Goal: Information Seeking & Learning: Learn about a topic

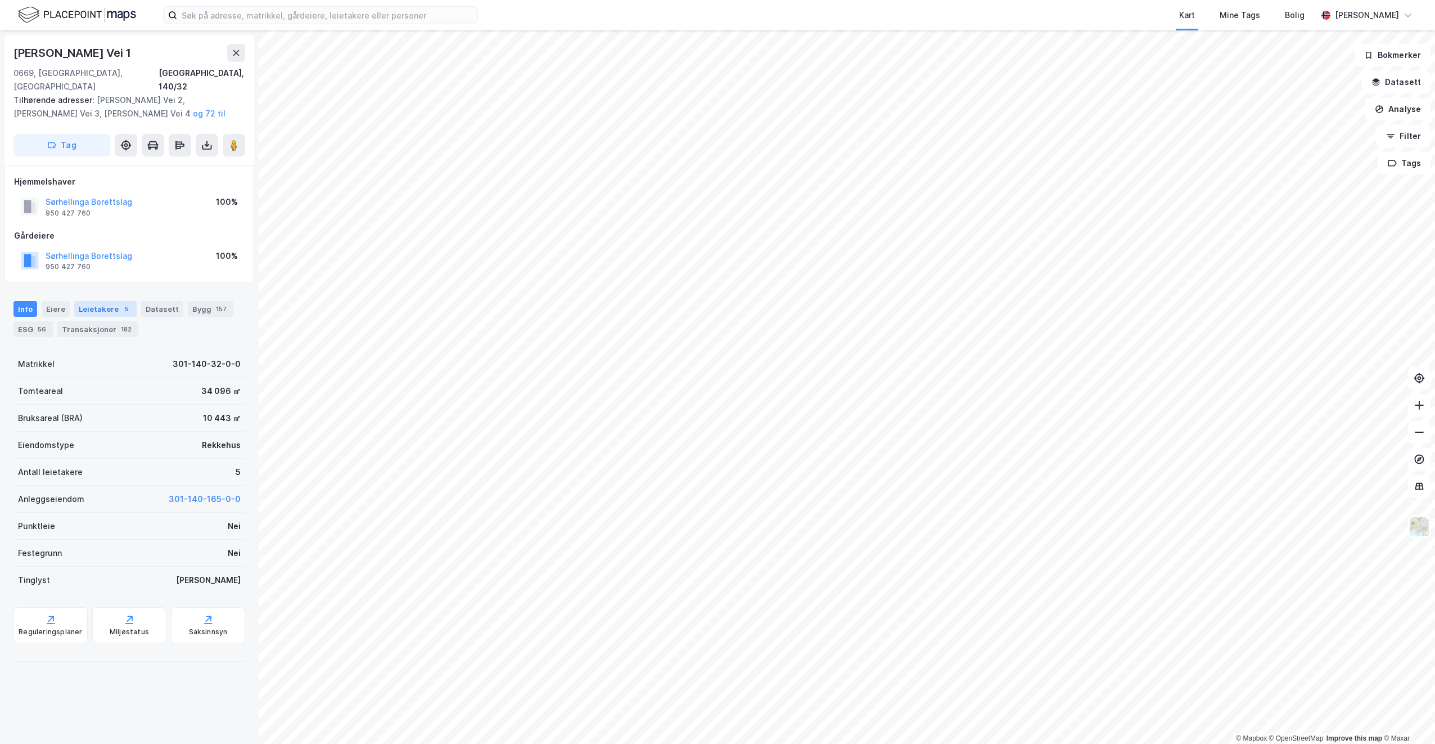
click at [96, 301] on div "Leietakere 5" at bounding box center [105, 309] width 62 height 16
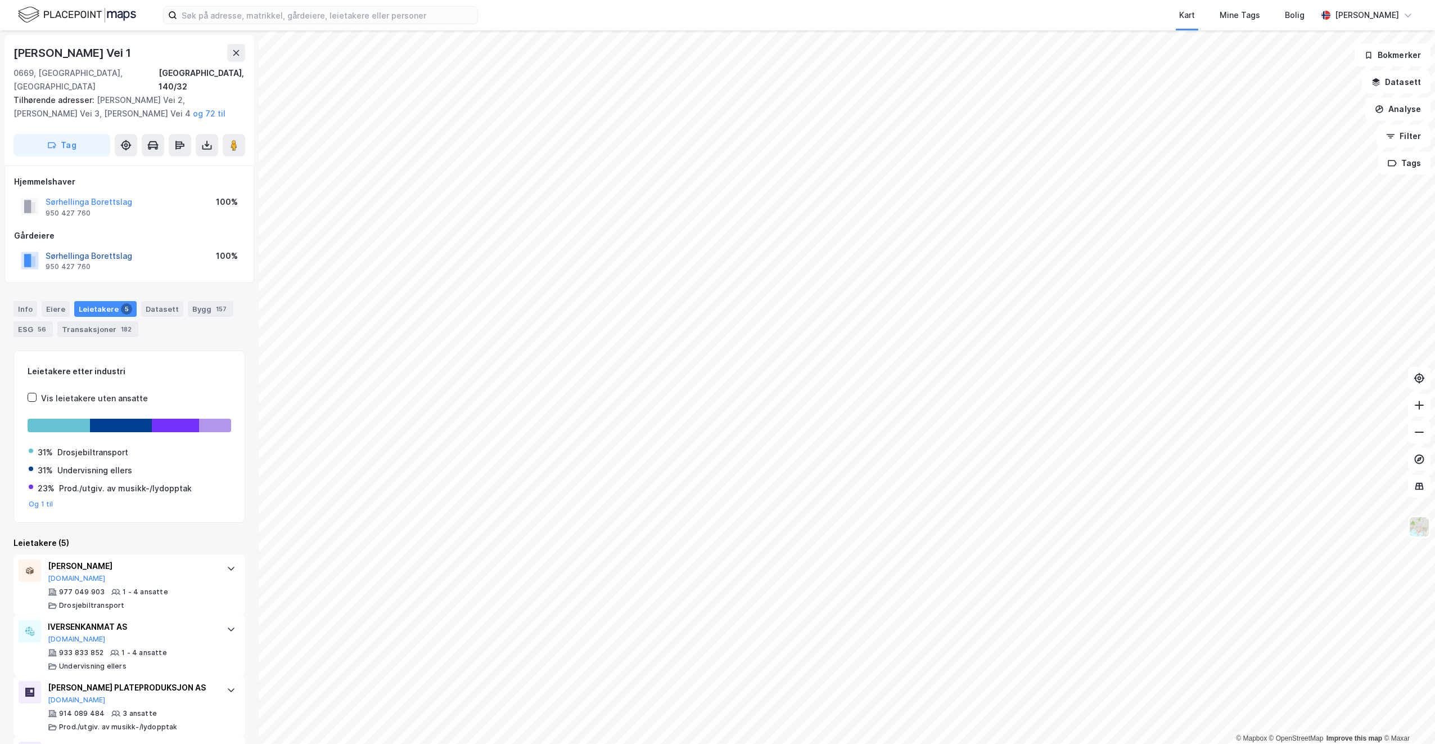
click at [0, 0] on button "Sørhellinga Borettslag" at bounding box center [0, 0] width 0 height 0
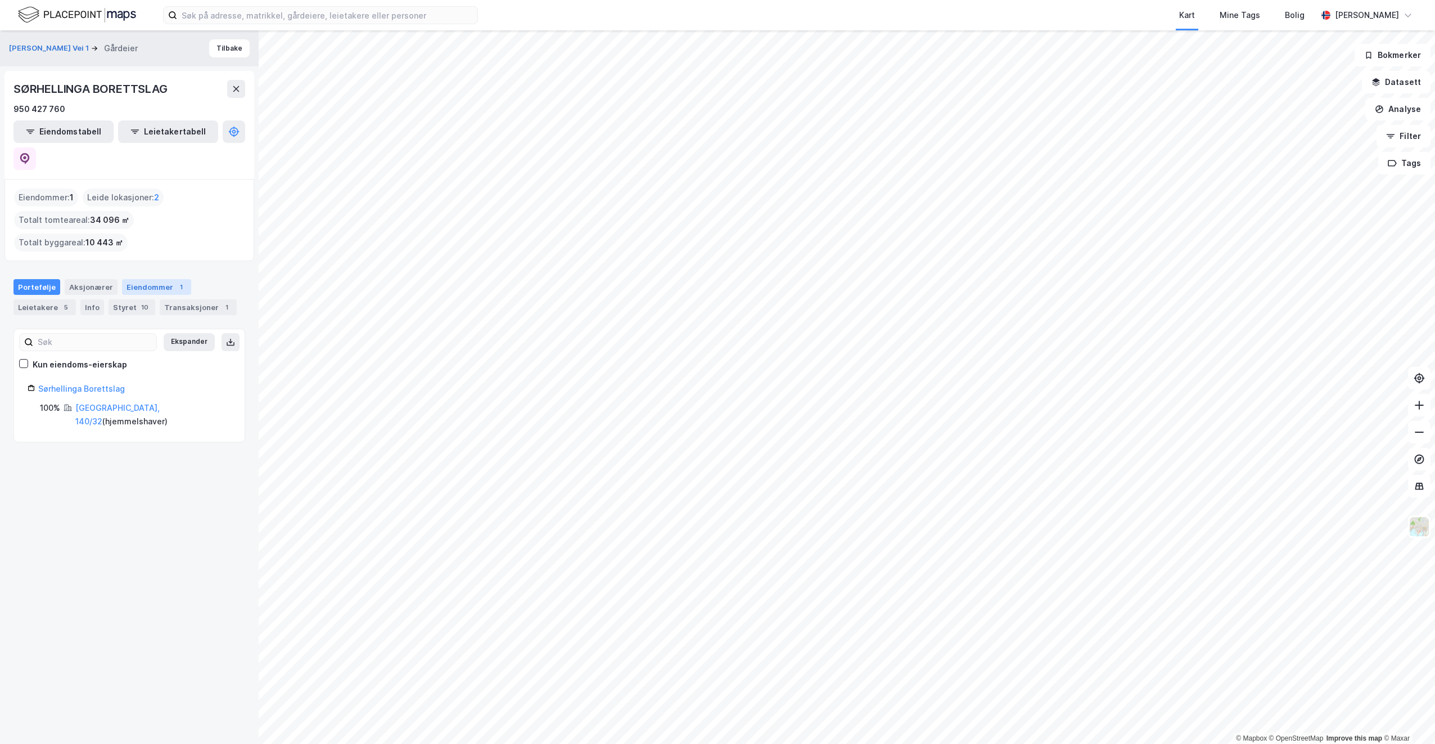
click at [142, 279] on div "Eiendommer 1" at bounding box center [156, 287] width 69 height 16
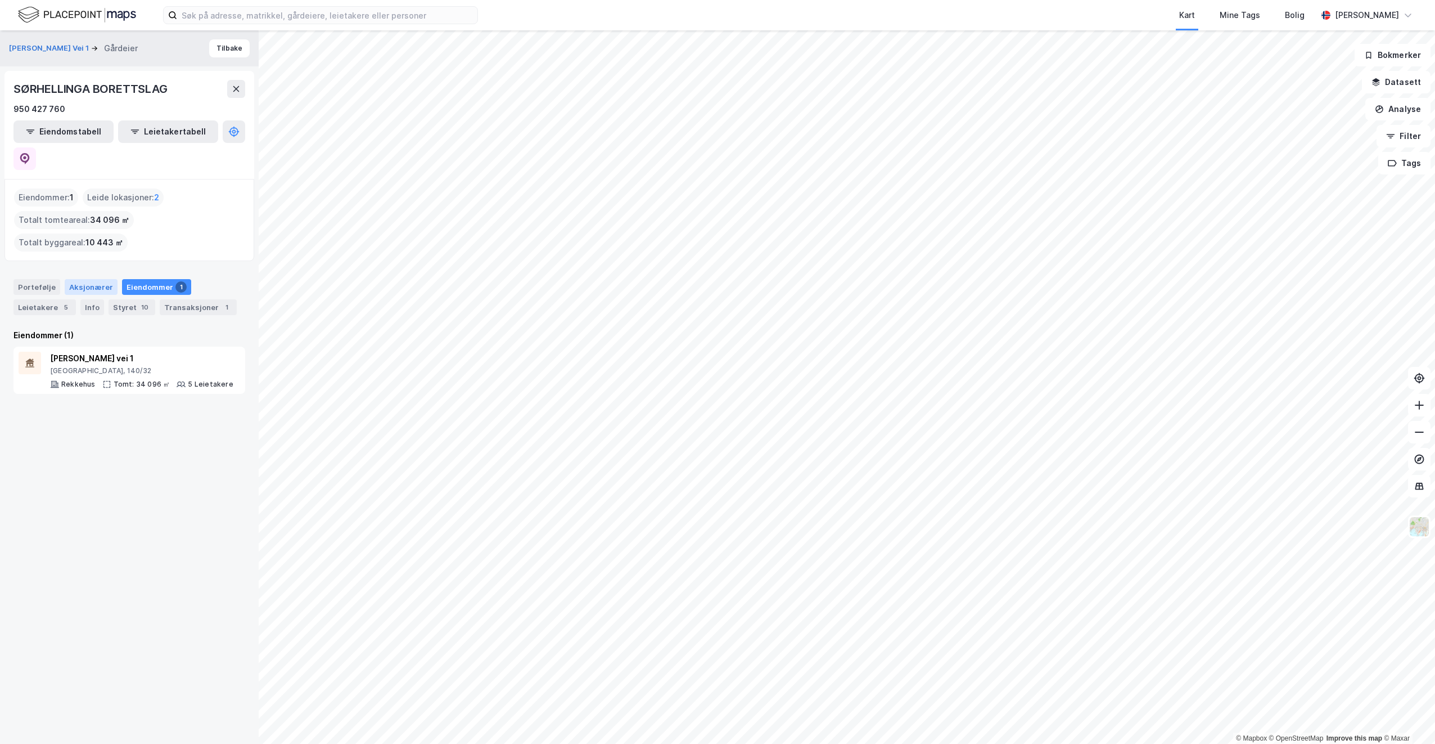
click at [81, 279] on div "Aksjonærer" at bounding box center [91, 287] width 53 height 16
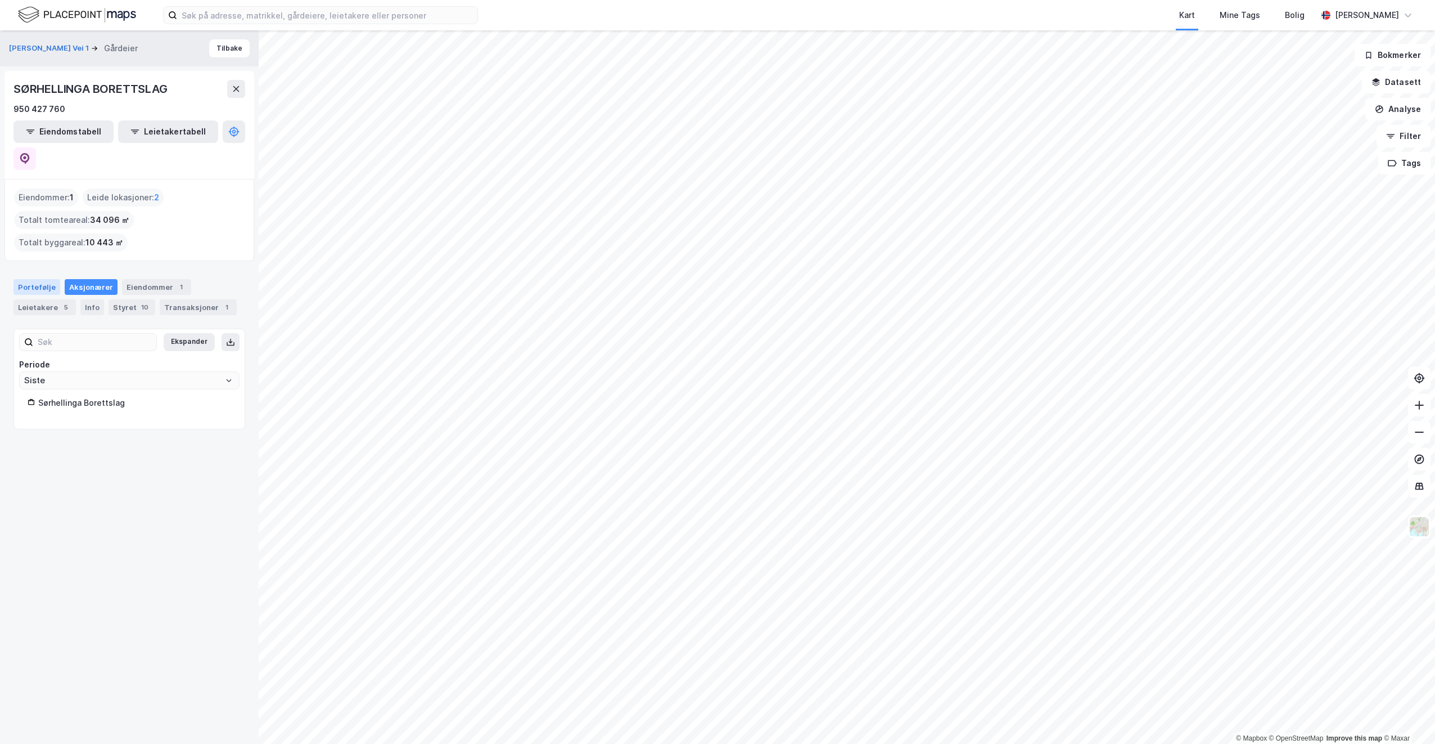
click at [26, 279] on div "Portefølje" at bounding box center [36, 287] width 47 height 16
click at [42, 299] on div "Leietakere 5" at bounding box center [44, 307] width 62 height 16
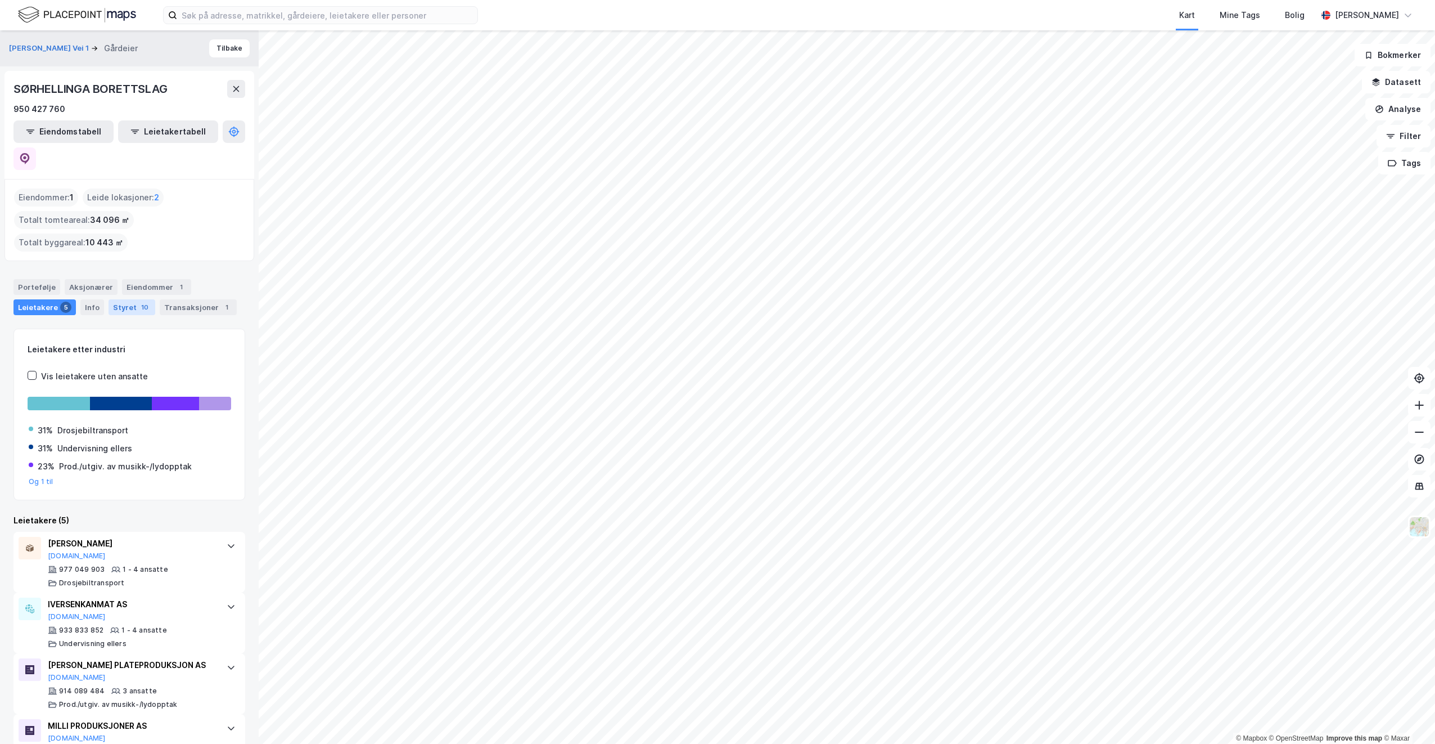
click at [126, 299] on div "Styret 10" at bounding box center [132, 307] width 47 height 16
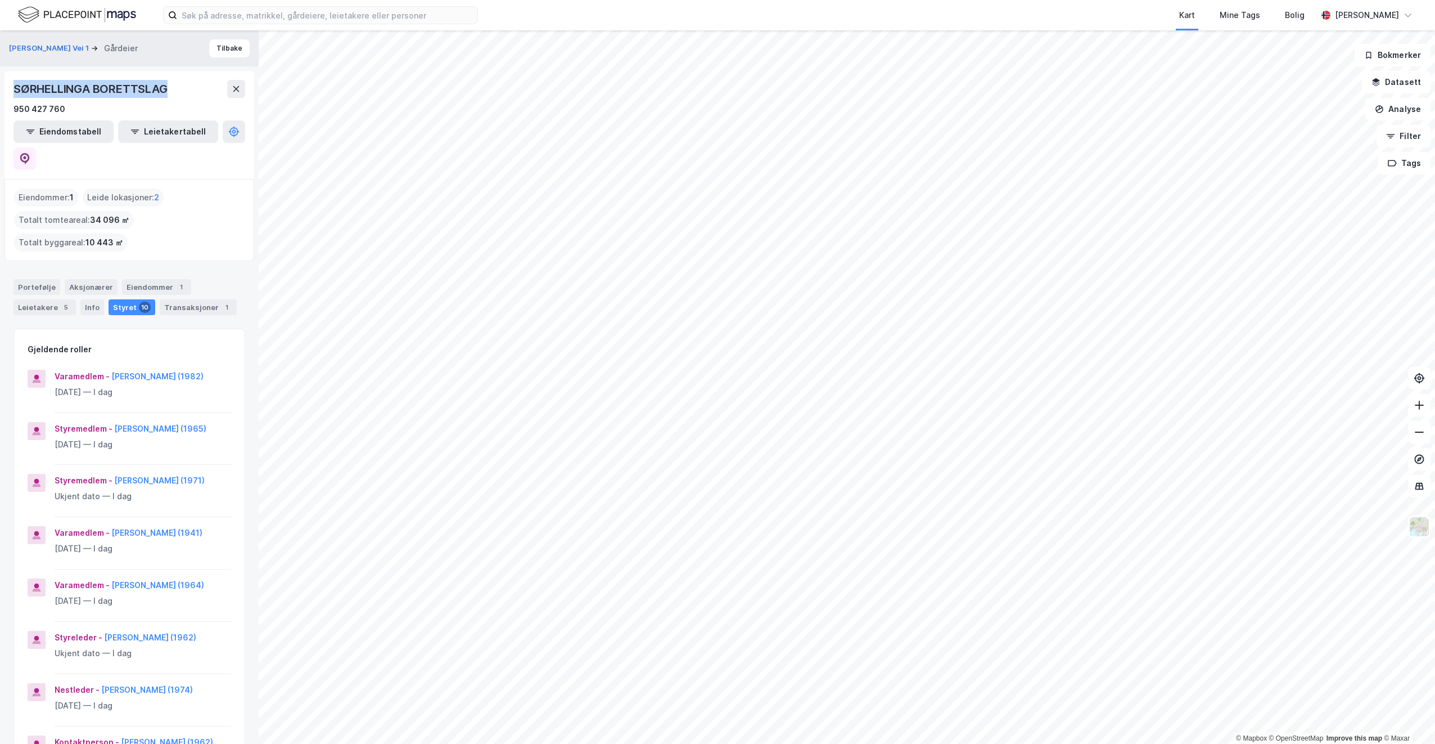
drag, startPoint x: 167, startPoint y: 89, endPoint x: 12, endPoint y: 94, distance: 154.7
click at [12, 94] on div "SØRHELLINGA BORETTSLAG 950 427 760 Eiendomstabell Leietakertabell" at bounding box center [129, 125] width 250 height 108
drag, startPoint x: 12, startPoint y: 94, endPoint x: 60, endPoint y: 90, distance: 48.0
copy div "SØRHELLINGA BORETTSLAG"
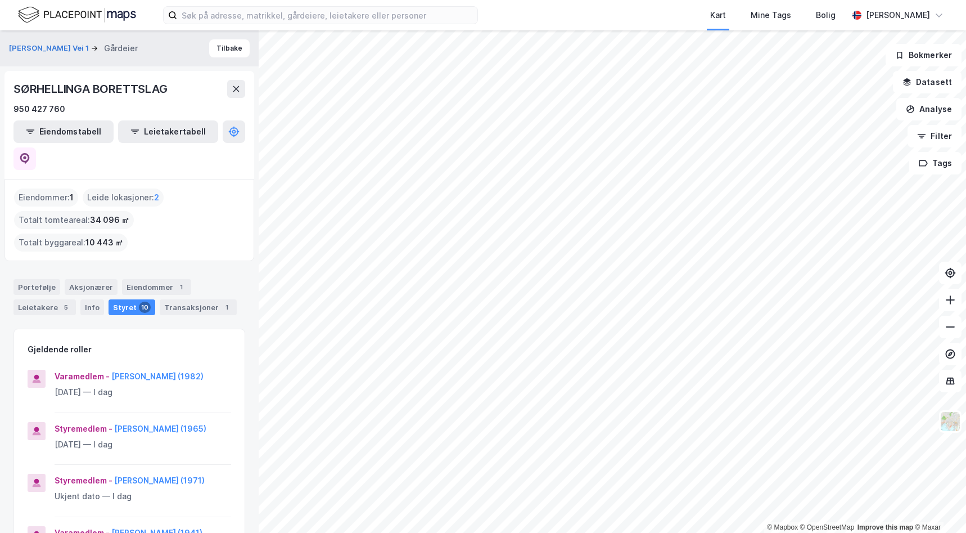
click at [64, 107] on div "950 427 760" at bounding box center [129, 108] width 232 height 13
drag, startPoint x: 54, startPoint y: 108, endPoint x: 8, endPoint y: 102, distance: 46.5
click at [8, 102] on div "SØRHELLINGA BORETTSLAG 950 427 760 Eiendomstabell Leietakertabell" at bounding box center [129, 125] width 250 height 108
drag, startPoint x: 67, startPoint y: 107, endPoint x: 12, endPoint y: 105, distance: 55.7
click at [12, 105] on div "SØRHELLINGA BORETTSLAG 950 427 760 Eiendomstabell Leietakertabell" at bounding box center [129, 125] width 250 height 108
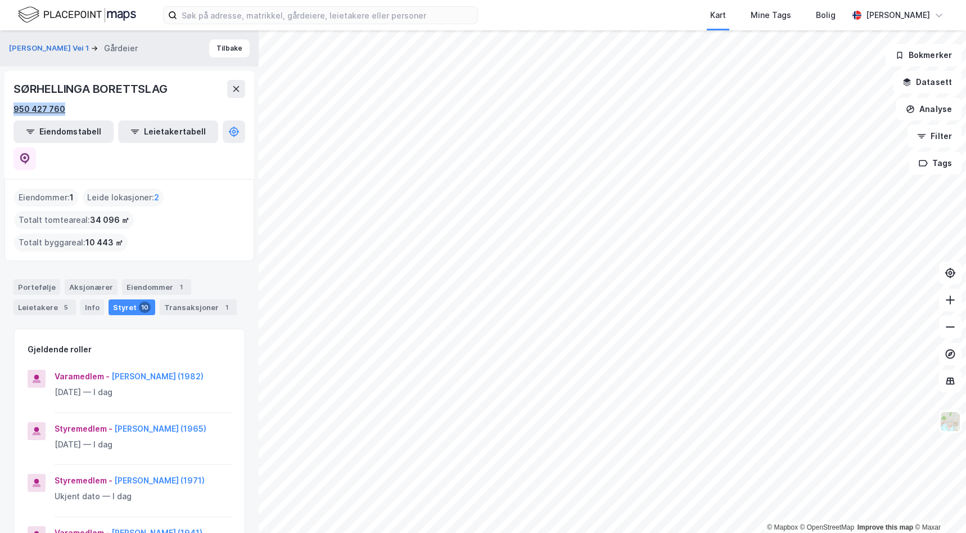
drag, startPoint x: 12, startPoint y: 105, endPoint x: 31, endPoint y: 108, distance: 19.9
copy div "950 427 760"
click at [236, 375] on div "Varamedlem - [PERSON_NAME] (1982) [DATE] — I dag" at bounding box center [129, 391] width 231 height 43
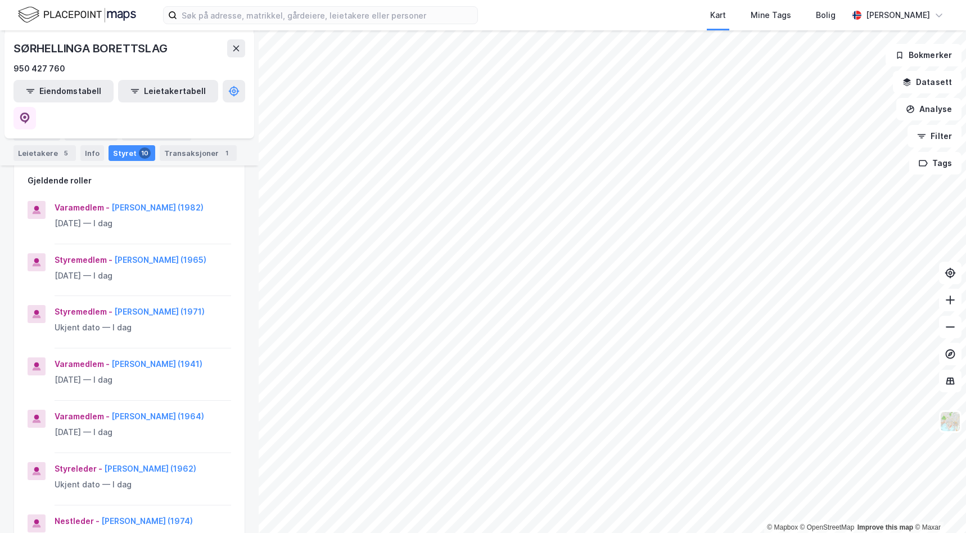
scroll to position [225, 0]
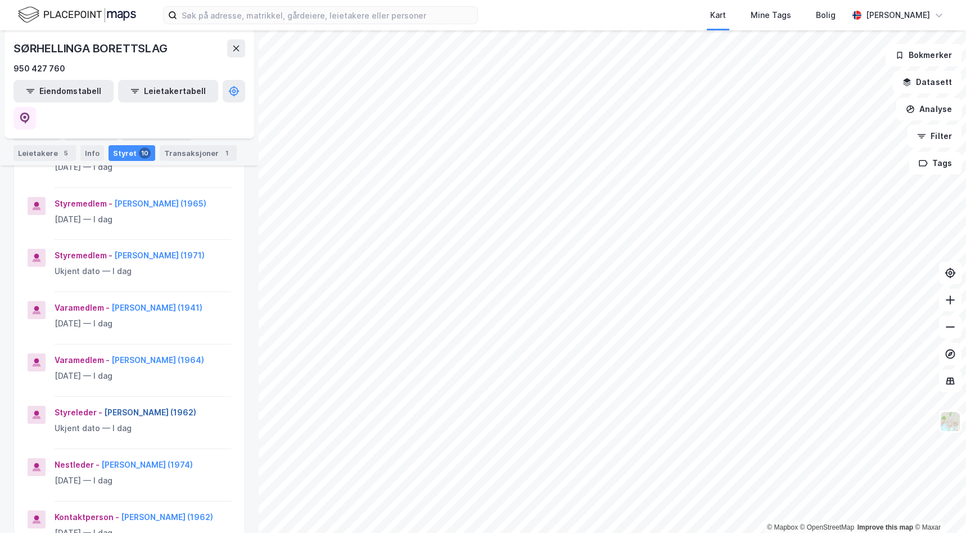
drag, startPoint x: 204, startPoint y: 400, endPoint x: 104, endPoint y: 398, distance: 99.6
click at [104, 406] on div "Styreleder - [PERSON_NAME] (1962)" at bounding box center [143, 412] width 177 height 13
drag, startPoint x: 104, startPoint y: 398, endPoint x: 132, endPoint y: 395, distance: 28.3
copy button "[PERSON_NAME] (1962)"
click at [247, 442] on div "[PERSON_NAME] Vei 1 Gårdeier Tilbake SØRHELLINGA BORETTSLAG 950 427 760 Eiendom…" at bounding box center [129, 281] width 259 height 502
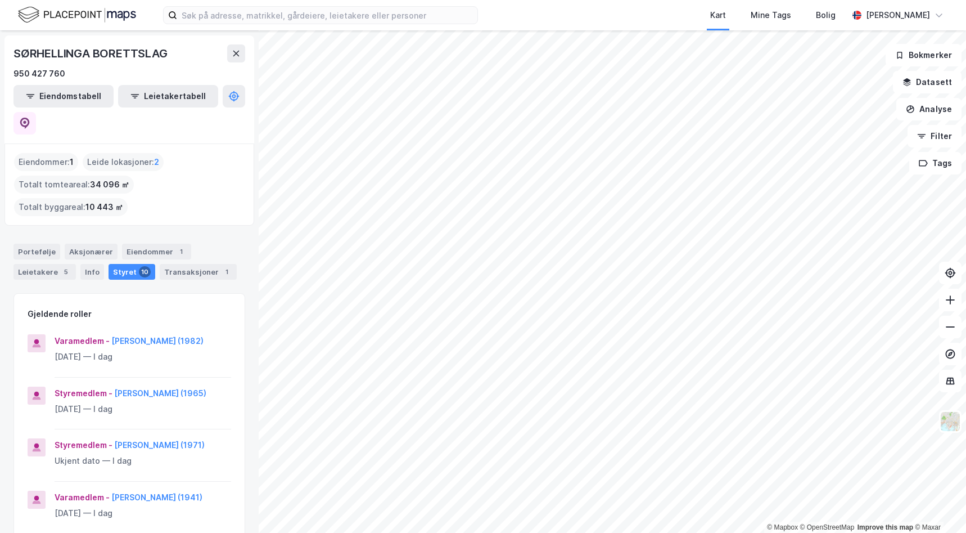
scroll to position [0, 0]
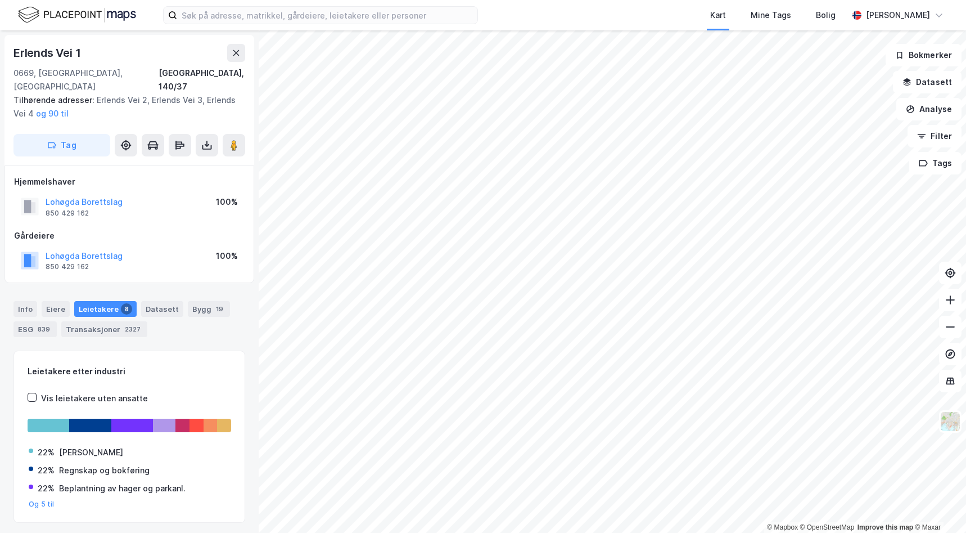
scroll to position [1, 0]
click at [0, 0] on button "Lohøgda Borettslag" at bounding box center [0, 0] width 0 height 0
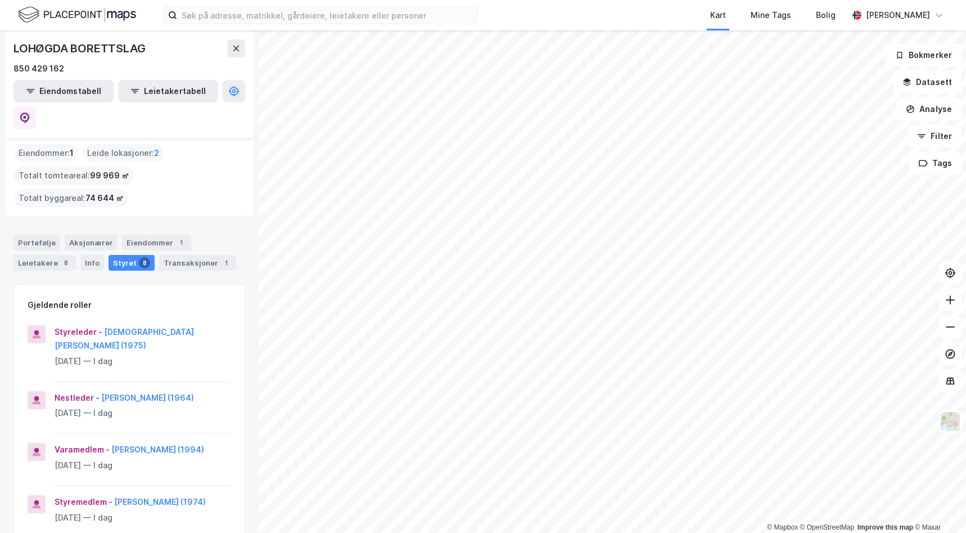
scroll to position [56, 0]
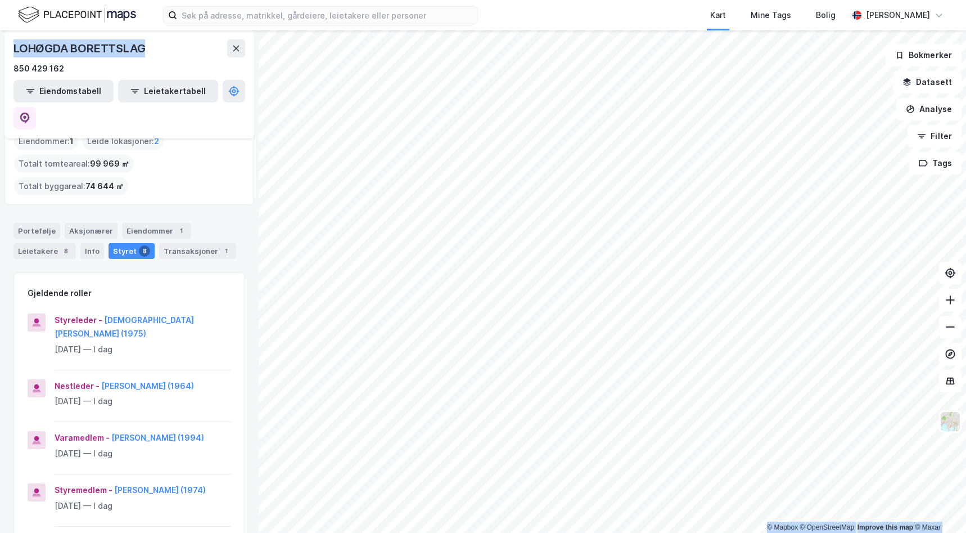
drag, startPoint x: 145, startPoint y: 46, endPoint x: -20, endPoint y: 42, distance: 164.8
click at [0, 42] on html "Kart Mine Tags Bolig [PERSON_NAME] © Mapbox © OpenStreetMap Improve this map © …" at bounding box center [483, 266] width 966 height 533
click at [242, 413] on div "Erlends Vei 1 Gårdeier Tilbake LOHØGDA BORETTSLAG 850 429 162 Eiendomstabell Le…" at bounding box center [129, 281] width 259 height 502
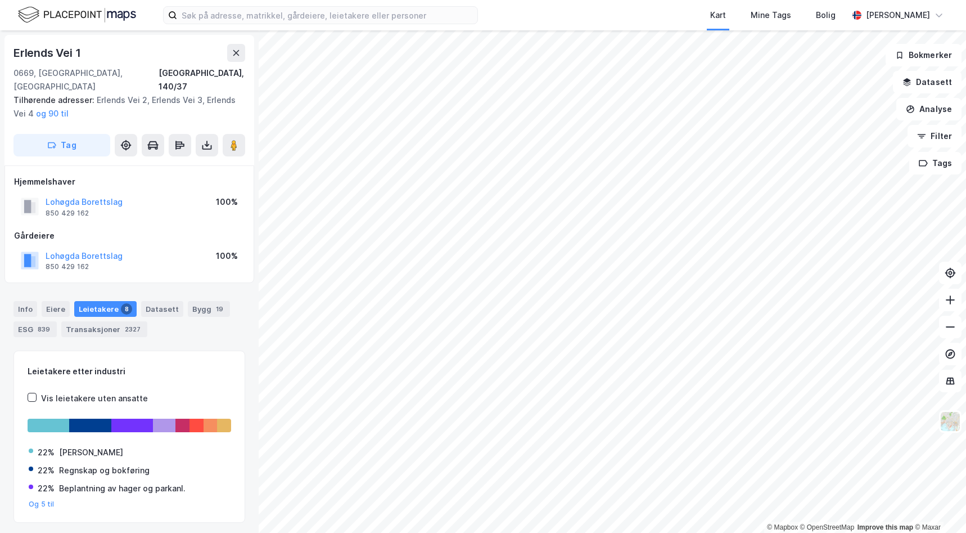
scroll to position [1, 0]
drag, startPoint x: 129, startPoint y: 186, endPoint x: 46, endPoint y: 184, distance: 83.2
click at [46, 192] on div "Lohøgda Borettslag 850 429 162 100%" at bounding box center [129, 205] width 231 height 27
drag, startPoint x: 46, startPoint y: 184, endPoint x: 77, endPoint y: 189, distance: 31.8
copy button "Lohøgda Borettslag"
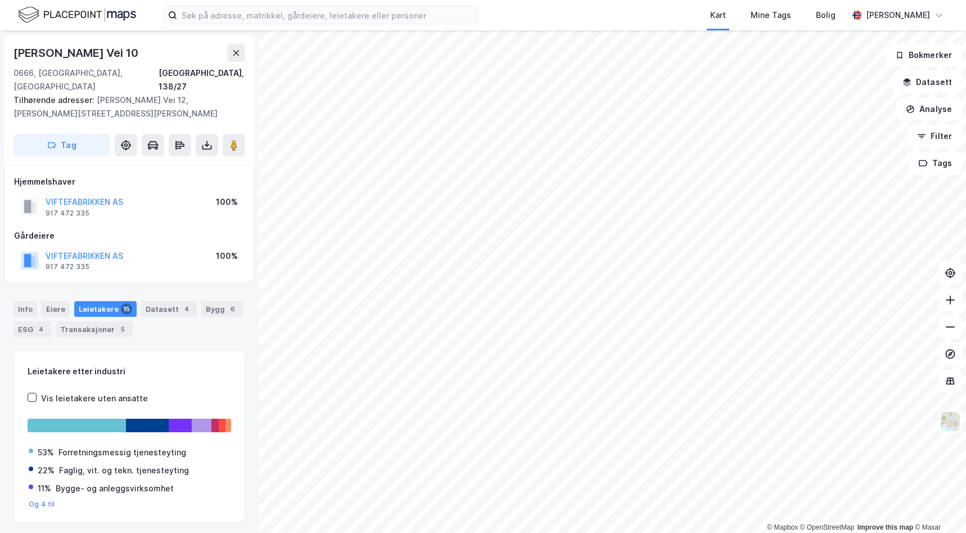
scroll to position [1, 0]
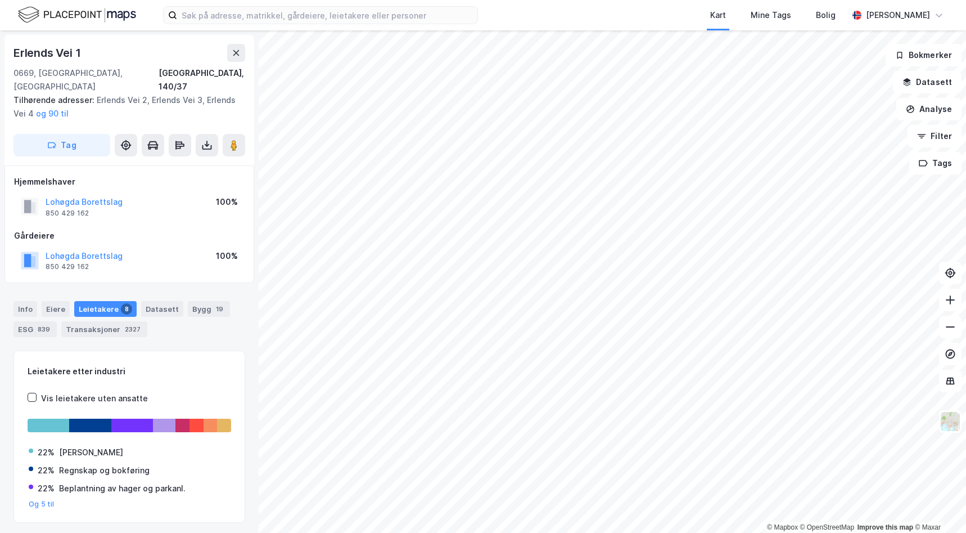
scroll to position [1, 0]
drag, startPoint x: 92, startPoint y: 198, endPoint x: 43, endPoint y: 201, distance: 49.0
click at [43, 201] on div "Lohøgda Borettslag 850 429 162" at bounding box center [72, 206] width 102 height 22
drag, startPoint x: 43, startPoint y: 201, endPoint x: 73, endPoint y: 198, distance: 29.4
copy div "850 429 162"
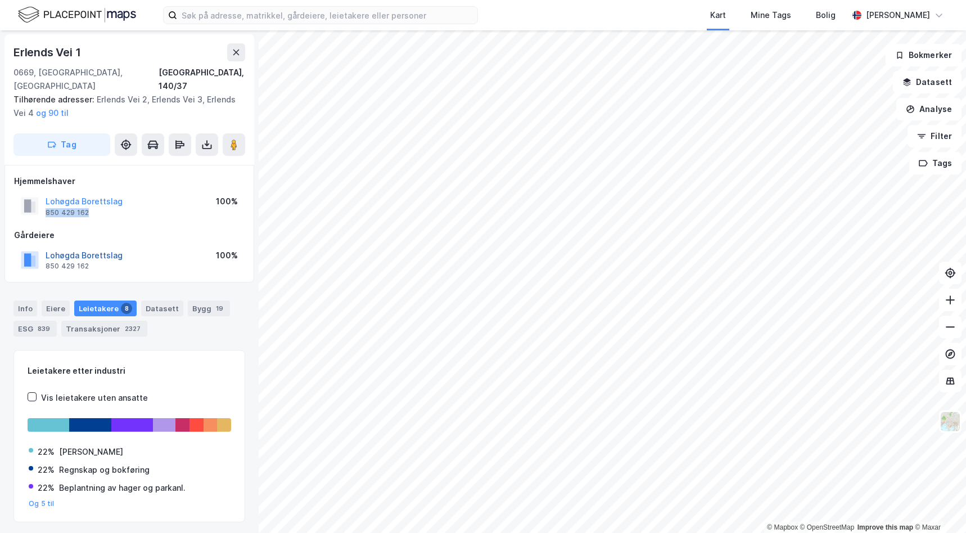
click at [0, 0] on button "Lohøgda Borettslag" at bounding box center [0, 0] width 0 height 0
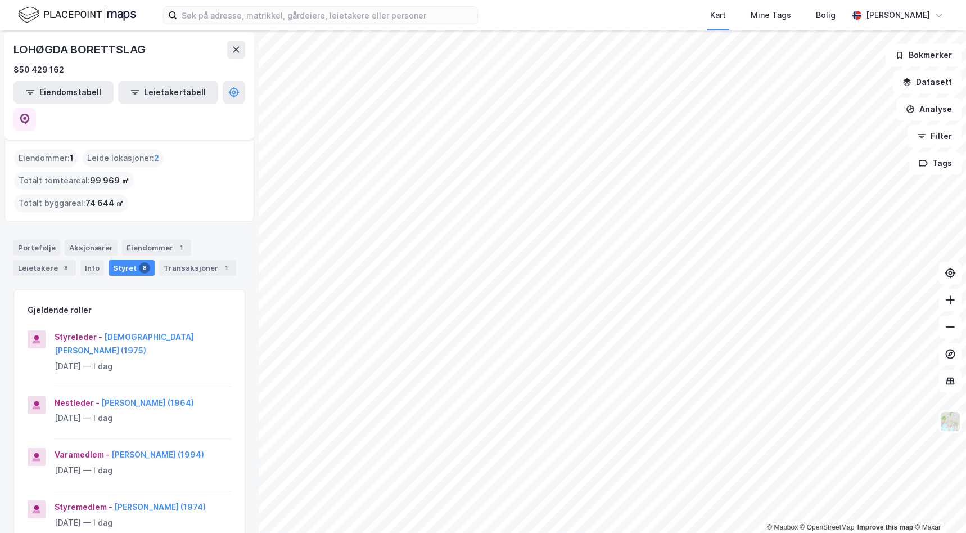
scroll to position [56, 0]
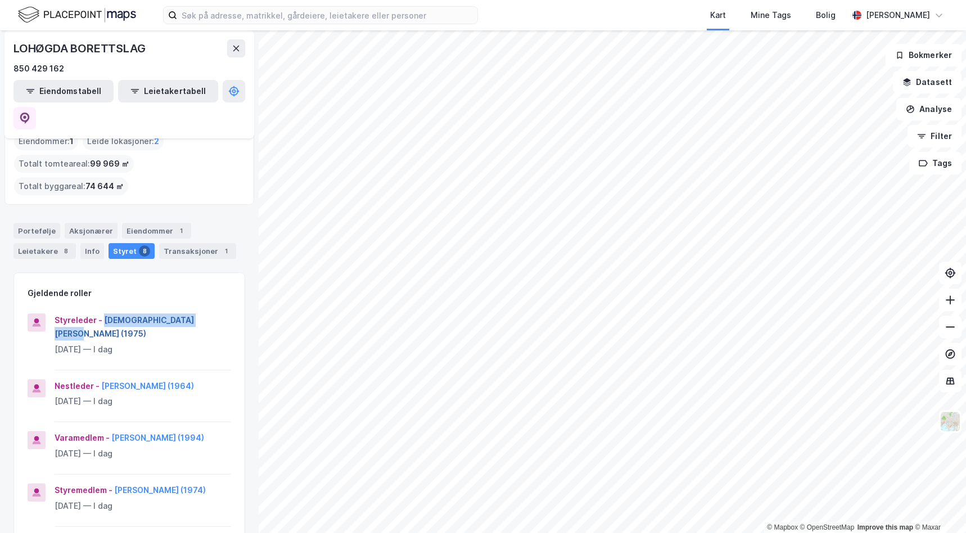
drag, startPoint x: 199, startPoint y: 291, endPoint x: 102, endPoint y: 291, distance: 96.7
click at [102, 313] on div "Styreleder - [PERSON_NAME] (1975)" at bounding box center [143, 326] width 177 height 27
drag, startPoint x: 102, startPoint y: 291, endPoint x: 147, endPoint y: 296, distance: 45.3
copy button "[DEMOGRAPHIC_DATA][PERSON_NAME] (1975)"
click at [246, 419] on div "Erlends Vei 1 Gårdeier Tilbake LOHØGDA BORETTSLAG 850 429 162 Eiendomstabell Le…" at bounding box center [129, 281] width 259 height 502
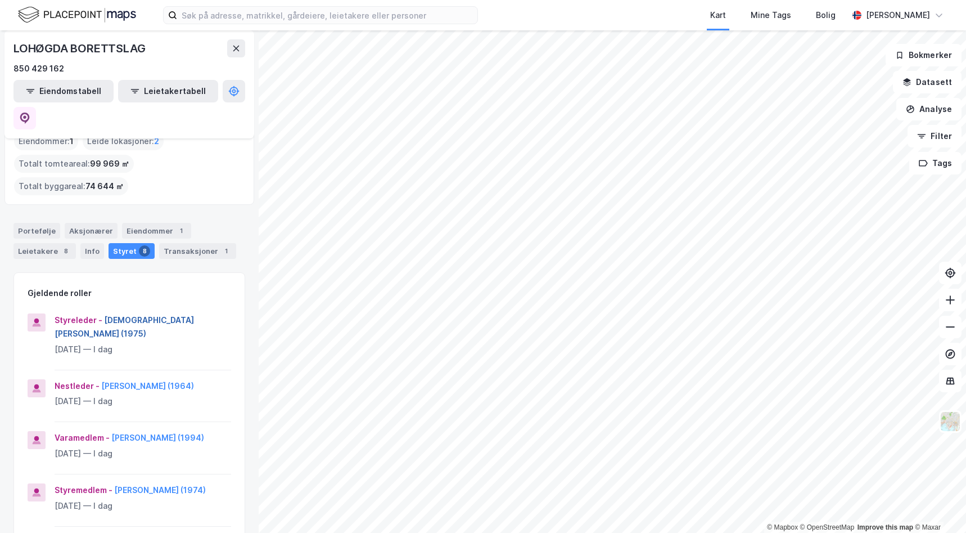
click at [0, 0] on button "[DEMOGRAPHIC_DATA][PERSON_NAME] (1975)" at bounding box center [0, 0] width 0 height 0
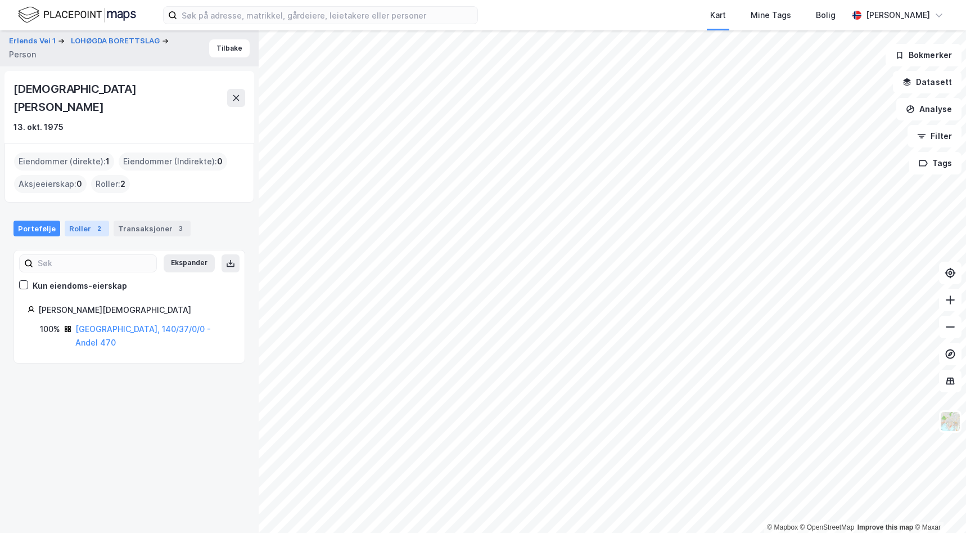
click at [87, 220] on div "Roller 2" at bounding box center [87, 228] width 44 height 16
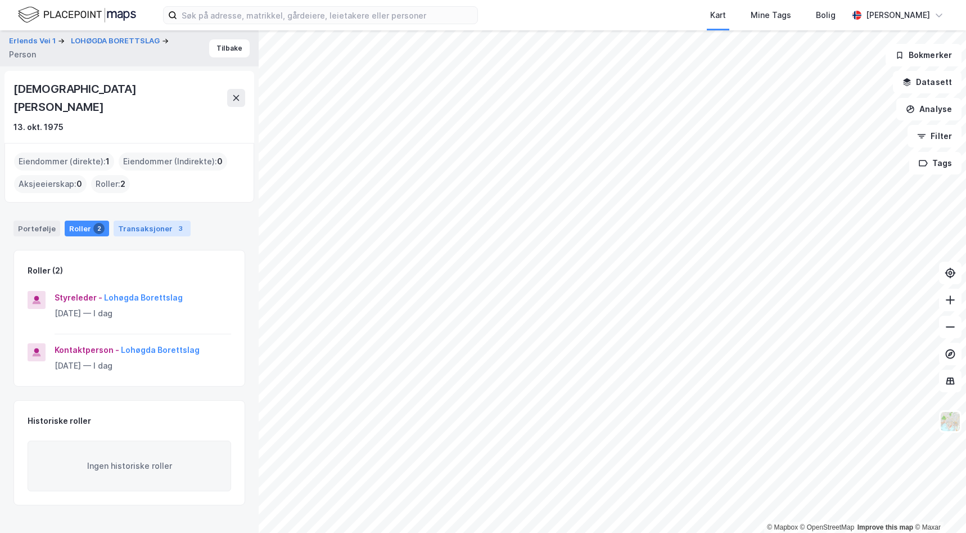
click at [144, 220] on div "Transaksjoner 3" at bounding box center [152, 228] width 77 height 16
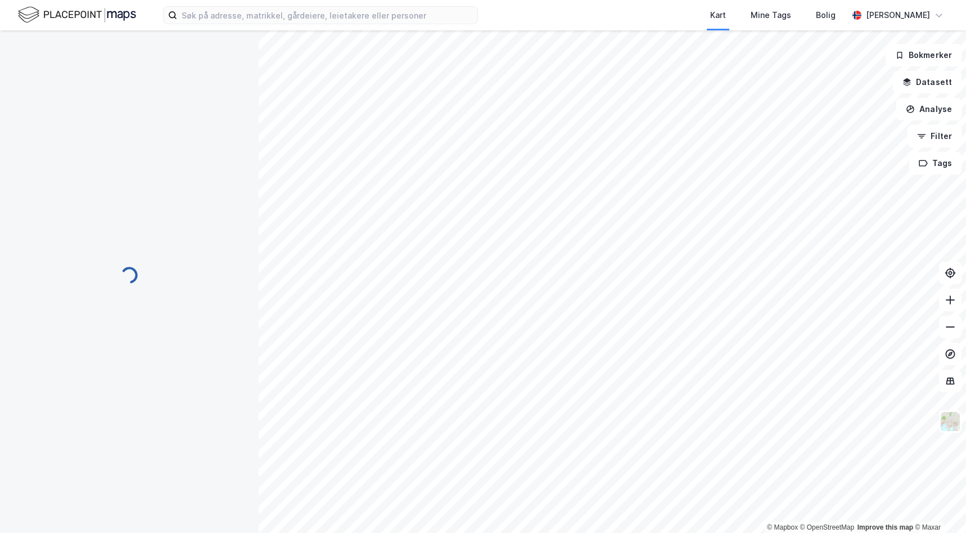
scroll to position [1, 0]
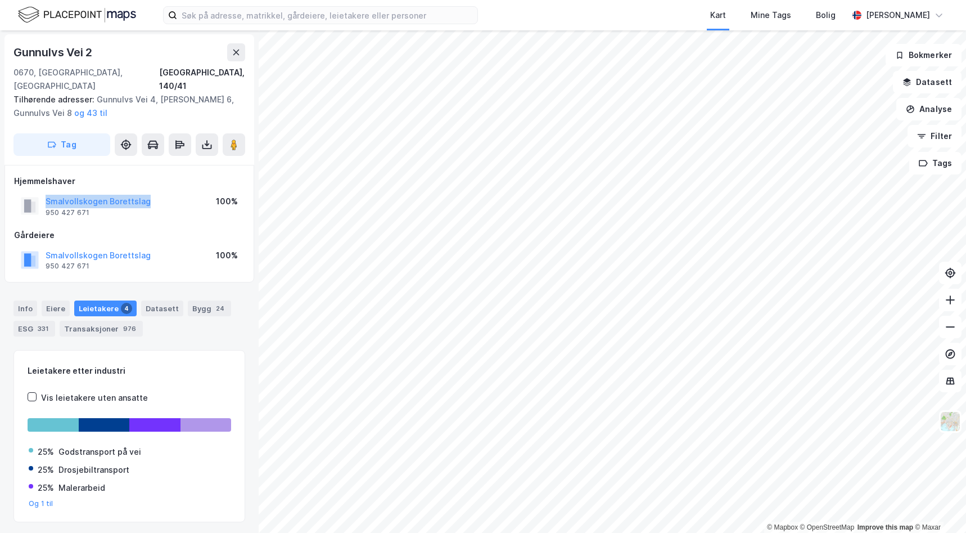
drag, startPoint x: 155, startPoint y: 188, endPoint x: 44, endPoint y: 188, distance: 111.4
click at [44, 192] on div "Smalvollskogen Borettslag 950 427 671 100%" at bounding box center [129, 205] width 231 height 27
drag, startPoint x: 44, startPoint y: 188, endPoint x: 79, endPoint y: 183, distance: 35.8
copy button "Smalvollskogen Borettslag"
drag, startPoint x: 105, startPoint y: 200, endPoint x: 44, endPoint y: 201, distance: 61.3
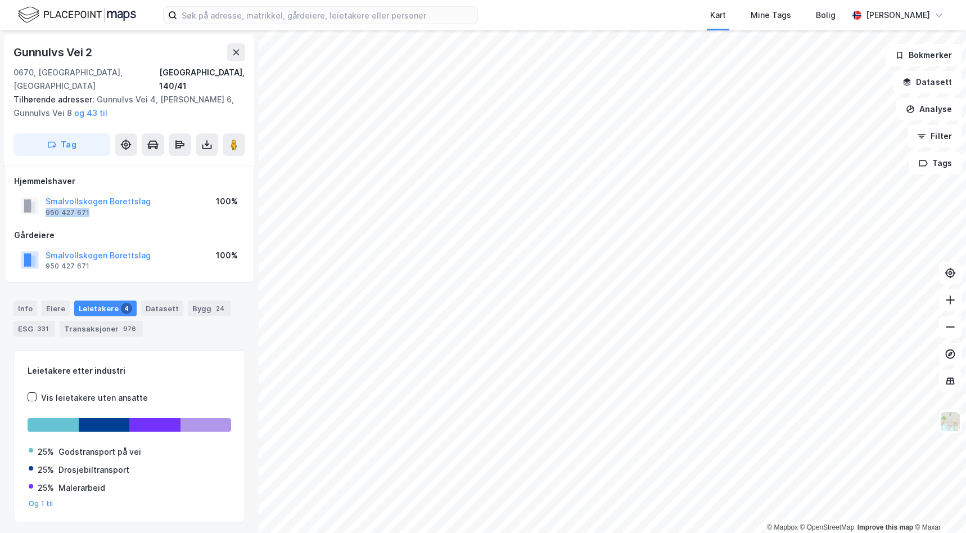
click at [44, 201] on div "Smalvollskogen Borettslag 950 427 671" at bounding box center [86, 206] width 130 height 22
drag, startPoint x: 44, startPoint y: 201, endPoint x: 73, endPoint y: 200, distance: 29.3
copy div "950 427 671"
click at [0, 0] on button "Smalvollskogen Borettslag" at bounding box center [0, 0] width 0 height 0
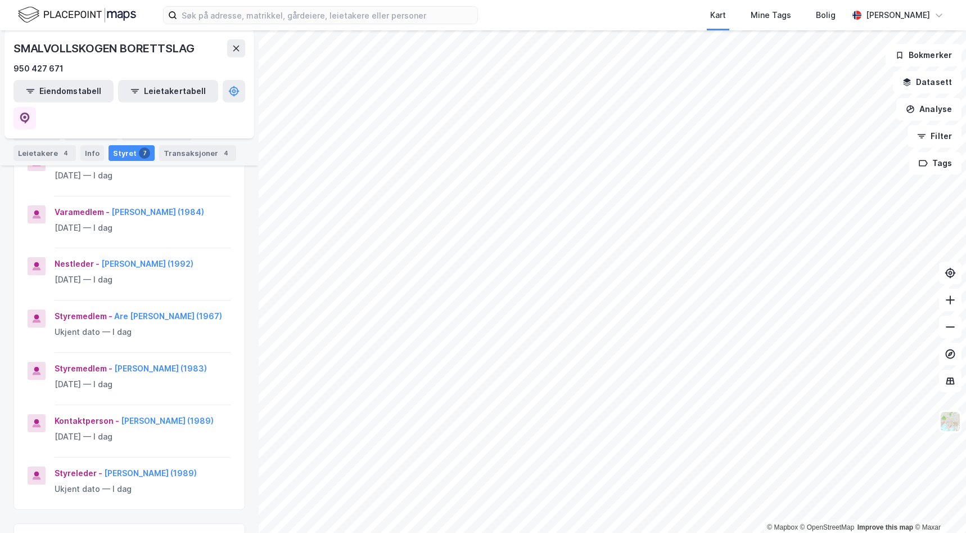
scroll to position [281, 0]
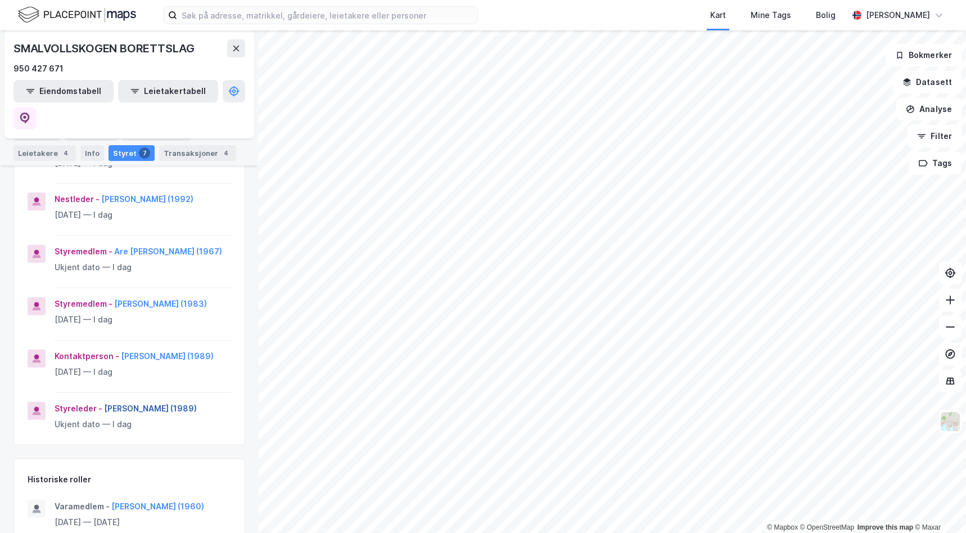
drag, startPoint x: 201, startPoint y: 370, endPoint x: 103, endPoint y: 369, distance: 97.9
click at [103, 402] on div "Styreleder - [PERSON_NAME] (1989)" at bounding box center [143, 408] width 177 height 13
drag, startPoint x: 103, startPoint y: 369, endPoint x: 129, endPoint y: 368, distance: 26.5
copy button "[PERSON_NAME] (1989)"
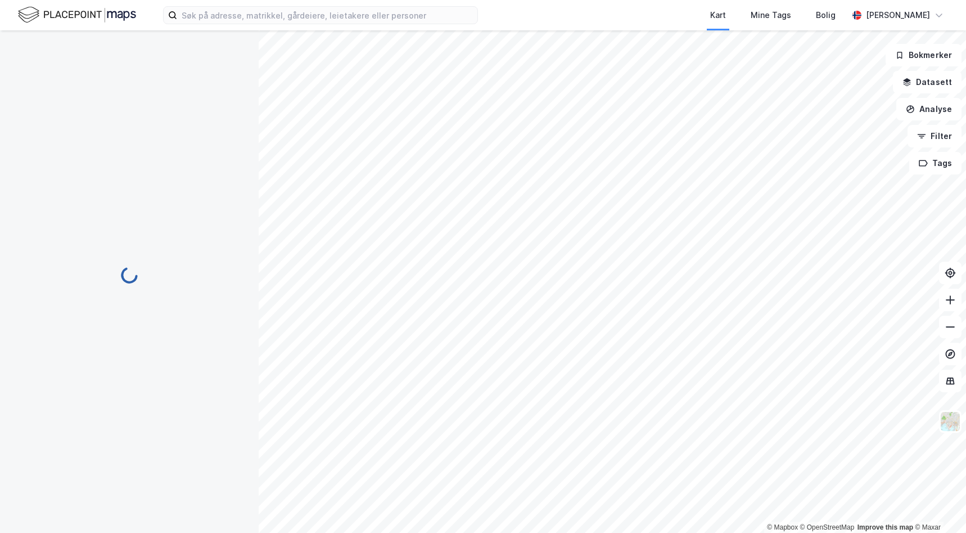
scroll to position [1, 0]
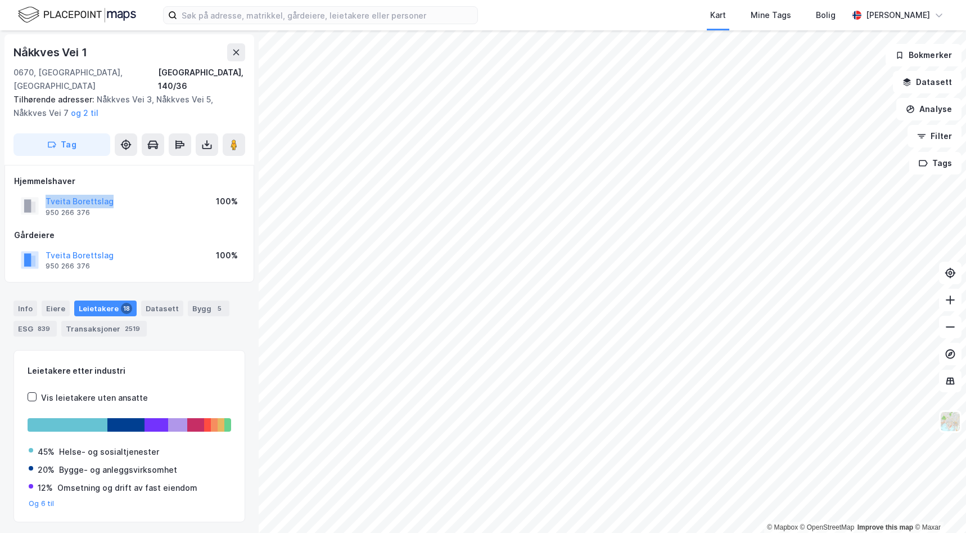
drag, startPoint x: 123, startPoint y: 187, endPoint x: 37, endPoint y: 185, distance: 85.5
click at [37, 192] on div "Tveita Borettslag 950 266 376 100%" at bounding box center [129, 205] width 231 height 27
drag, startPoint x: 37, startPoint y: 185, endPoint x: 78, endPoint y: 185, distance: 41.1
copy button "Tveita Borettslag"
drag, startPoint x: 229, startPoint y: 521, endPoint x: 222, endPoint y: 508, distance: 14.6
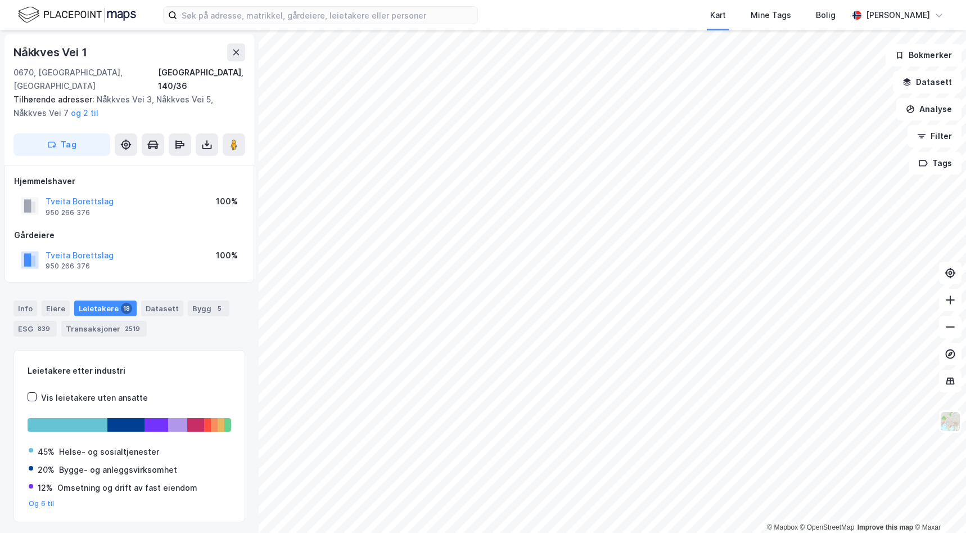
click at [229, 521] on div "Leietakere etter industri Vis leietakere uten ansatte 45% Helse- og sosialtjene…" at bounding box center [129, 452] width 232 height 204
drag, startPoint x: 98, startPoint y: 198, endPoint x: 47, endPoint y: 198, distance: 51.2
click at [47, 198] on div "Tveita Borettslag 950 266 376" at bounding box center [80, 206] width 68 height 22
drag, startPoint x: 47, startPoint y: 198, endPoint x: 75, endPoint y: 201, distance: 28.8
click at [210, 517] on div "Leietakere etter industri Vis leietakere uten ansatte 45% Helse- og sosialtjene…" at bounding box center [129, 452] width 232 height 204
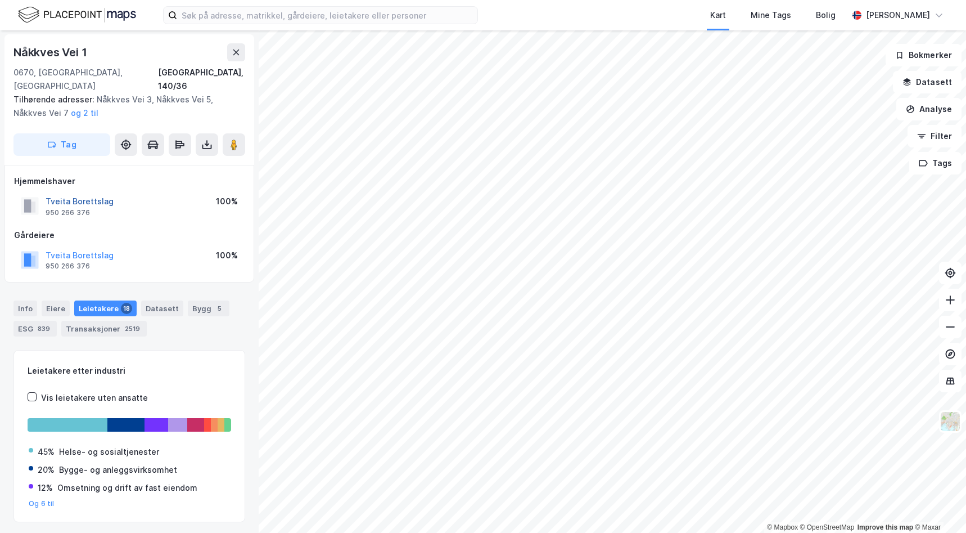
click at [0, 0] on button "Tveita Borettslag" at bounding box center [0, 0] width 0 height 0
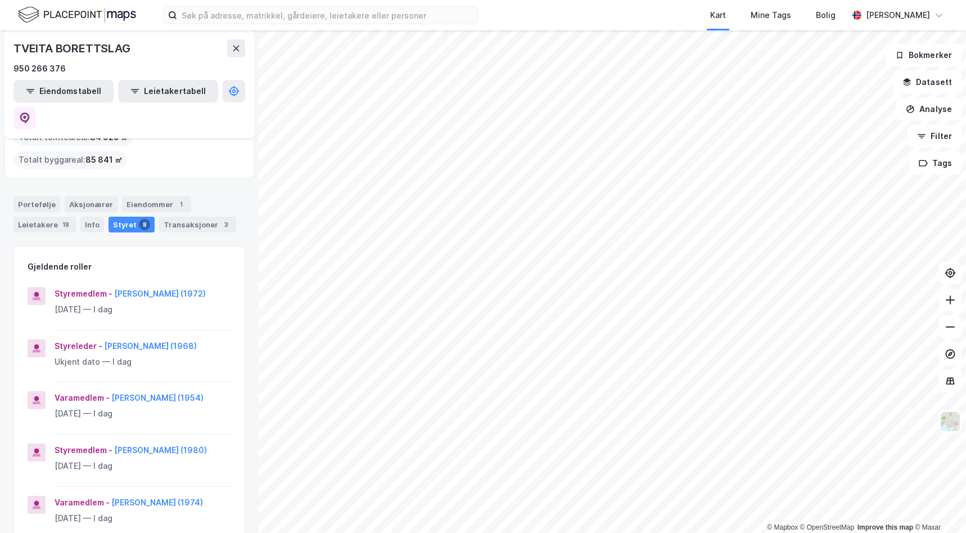
scroll to position [112, 0]
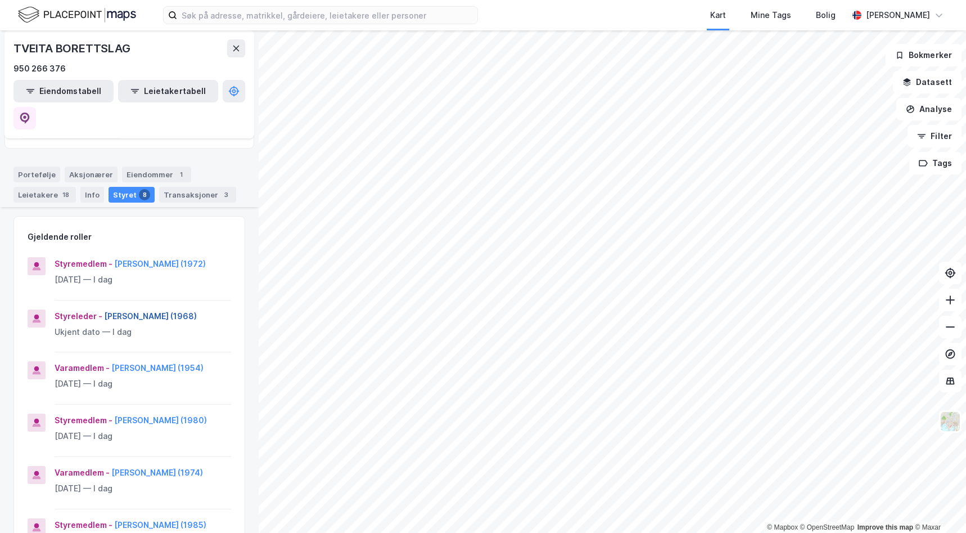
drag, startPoint x: 136, startPoint y: 290, endPoint x: 103, endPoint y: 284, distance: 33.7
click at [103, 309] on div "Styreleder - [PERSON_NAME] (1968)" at bounding box center [143, 315] width 177 height 13
drag, startPoint x: 103, startPoint y: 284, endPoint x: 153, endPoint y: 282, distance: 50.1
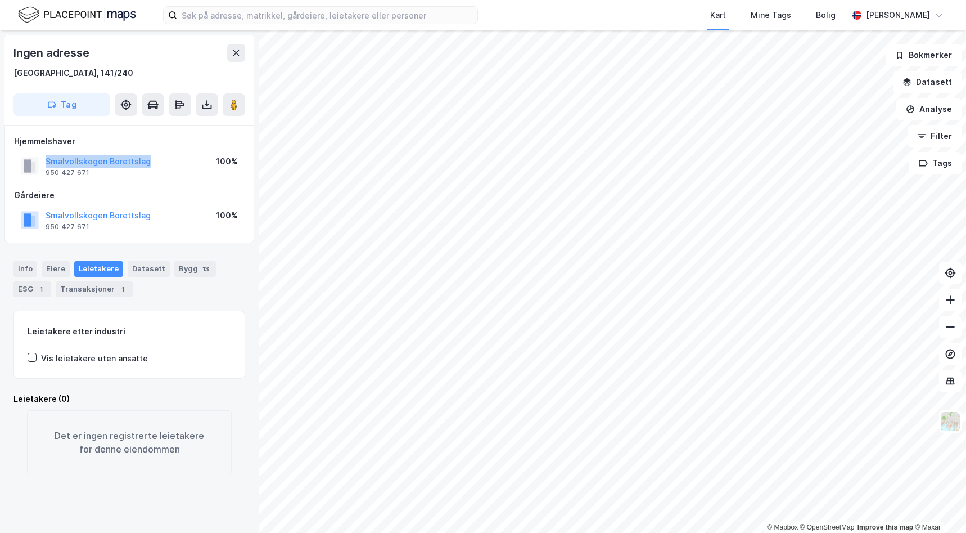
drag, startPoint x: 141, startPoint y: 162, endPoint x: 39, endPoint y: 160, distance: 102.4
click at [39, 160] on div "Smalvollskogen Borettslag 950 427 671 100%" at bounding box center [129, 165] width 231 height 27
drag, startPoint x: 39, startPoint y: 160, endPoint x: 103, endPoint y: 157, distance: 64.2
click at [243, 476] on div "Ingen adresse [GEOGRAPHIC_DATA], 141/240 Tag Hjemmelshaver Smalvollskogen Boret…" at bounding box center [129, 281] width 259 height 502
drag, startPoint x: 110, startPoint y: 174, endPoint x: 46, endPoint y: 174, distance: 64.1
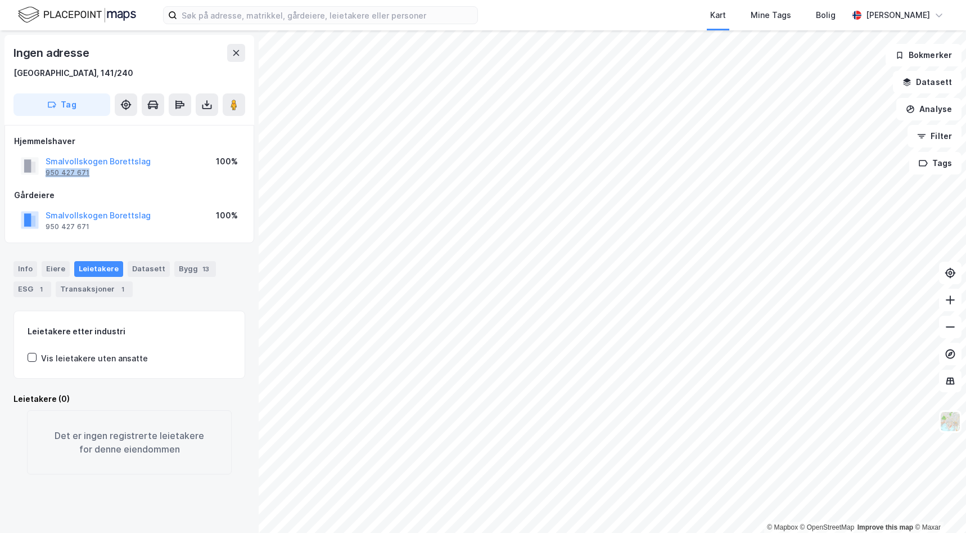
click at [46, 174] on div "Smalvollskogen Borettslag 950 427 671" at bounding box center [98, 166] width 105 height 22
drag, startPoint x: 46, startPoint y: 174, endPoint x: 66, endPoint y: 174, distance: 20.2
click at [236, 467] on div "Leietakere (0) Det er ingen registrerte leietakere for denne eiendommen" at bounding box center [129, 433] width 232 height 82
click at [0, 0] on button "Smalvollskogen Borettslag" at bounding box center [0, 0] width 0 height 0
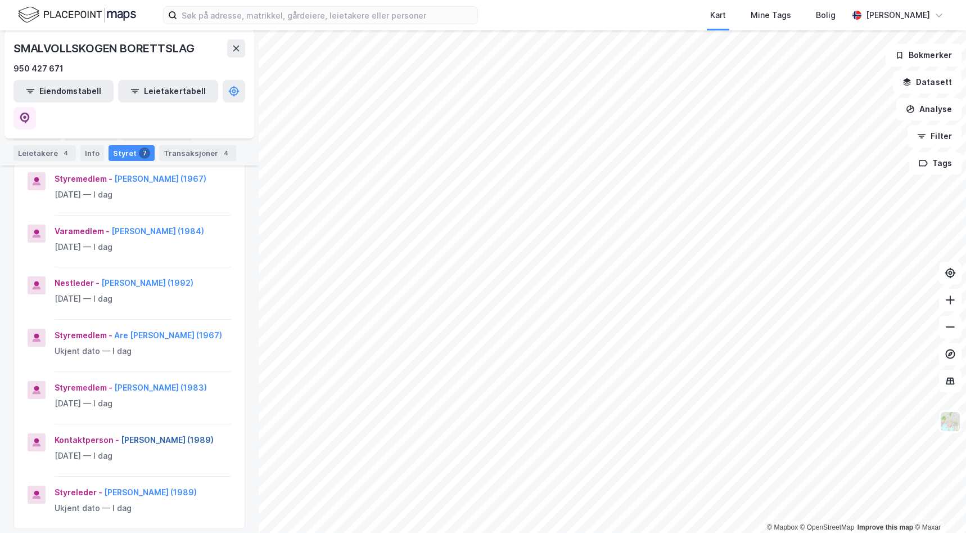
scroll to position [225, 0]
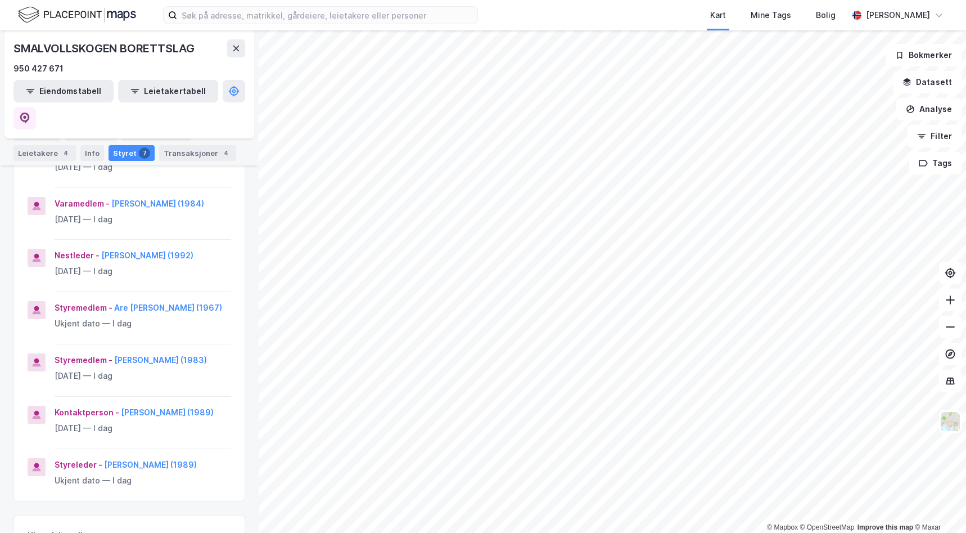
drag, startPoint x: 202, startPoint y: 427, endPoint x: 104, endPoint y: 422, distance: 98.6
click at [104, 458] on div "Styreleder - [PERSON_NAME] (1989)" at bounding box center [143, 464] width 177 height 13
drag, startPoint x: 104, startPoint y: 422, endPoint x: 128, endPoint y: 427, distance: 24.0
click at [244, 517] on div "Gunnulvs Vei 2 Gårdeier Tilbake SMALVOLLSKOGEN BORETTSLAG 950 427 671 Eiendomst…" at bounding box center [129, 281] width 259 height 502
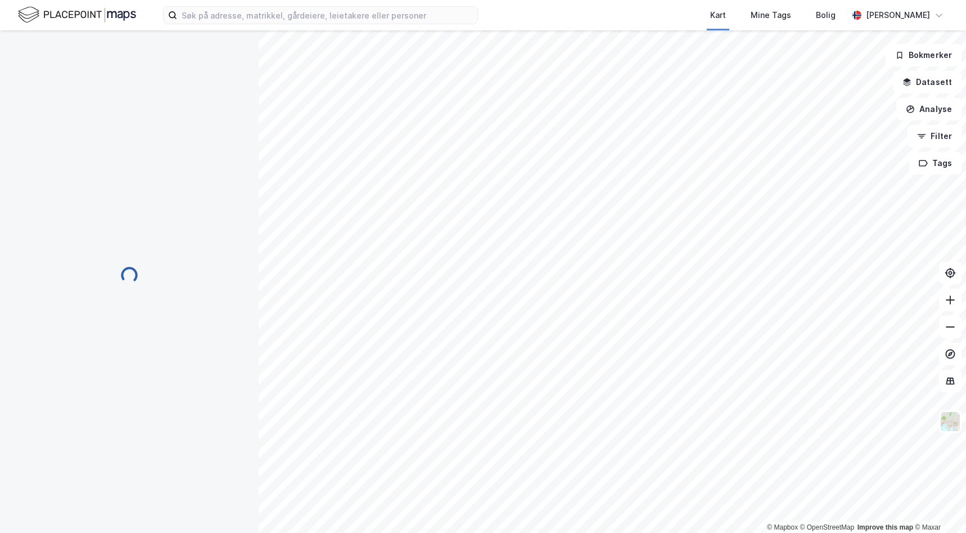
scroll to position [1, 0]
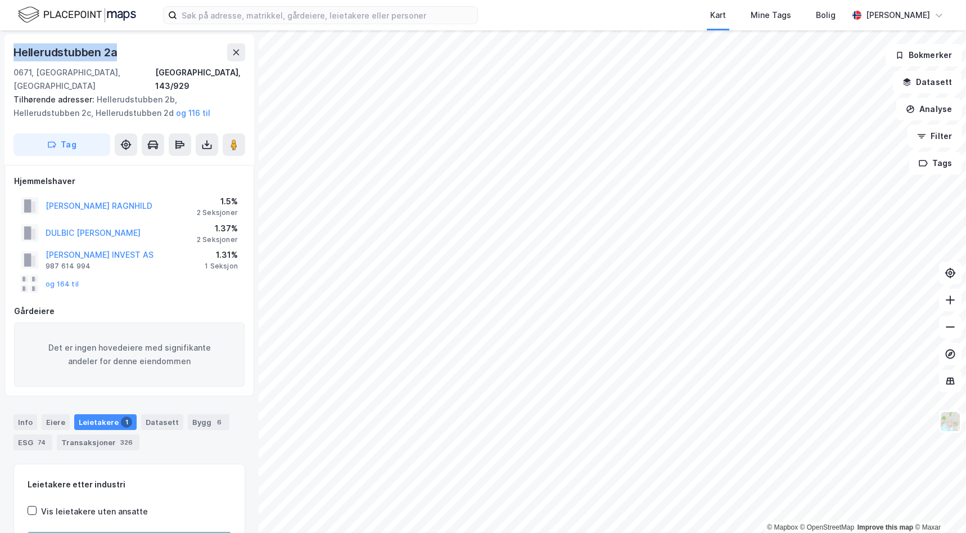
drag, startPoint x: 132, startPoint y: 54, endPoint x: 12, endPoint y: 60, distance: 119.4
click at [12, 60] on div "Hellerudstubben 2a 0671, [GEOGRAPHIC_DATA], [GEOGRAPHIC_DATA], 143/929 Tilhøren…" at bounding box center [129, 99] width 250 height 130
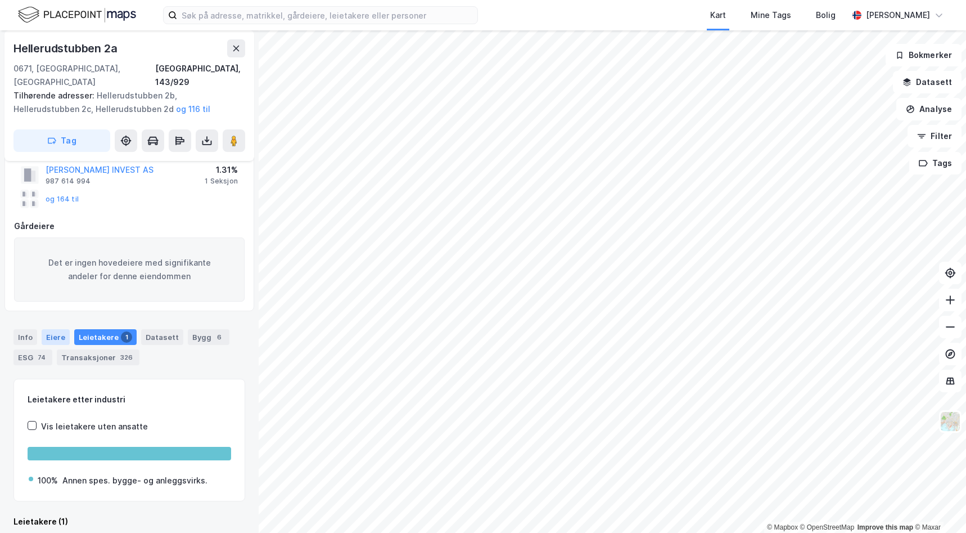
click at [52, 329] on div "Eiere" at bounding box center [56, 337] width 28 height 16
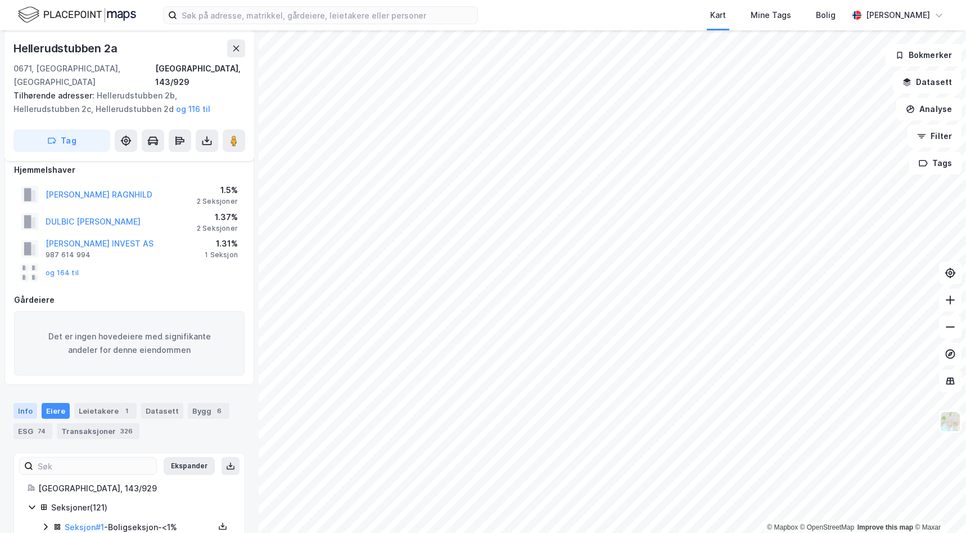
scroll to position [85, 0]
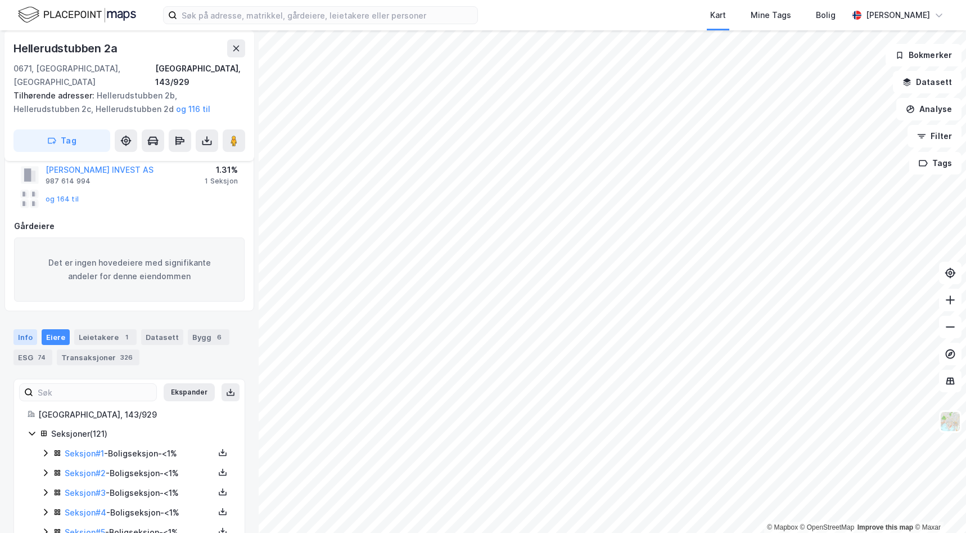
click at [23, 329] on div "Info" at bounding box center [25, 337] width 24 height 16
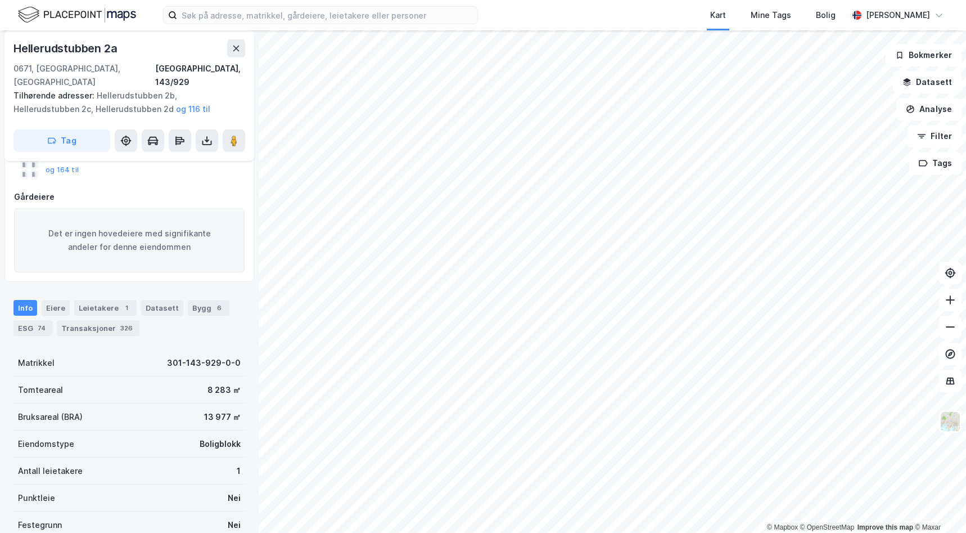
scroll to position [112, 0]
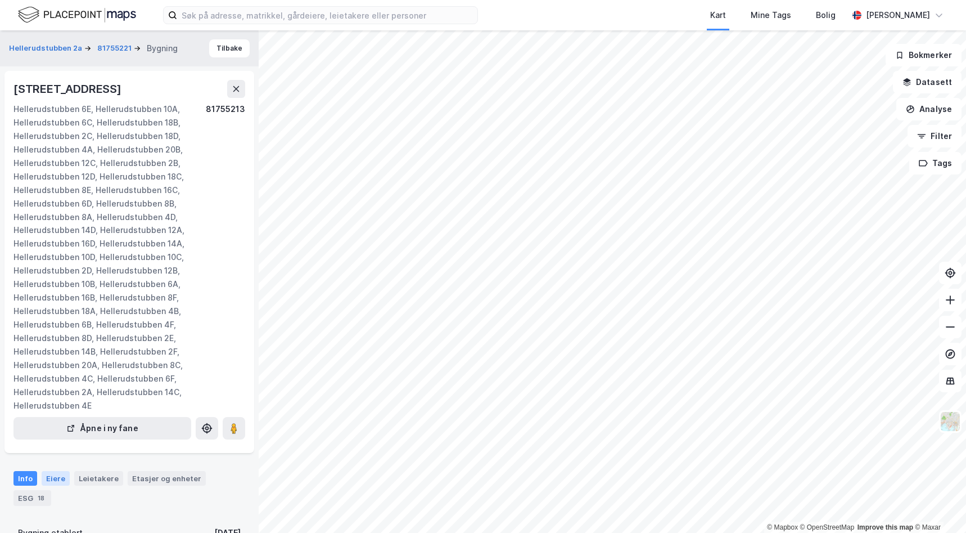
click at [62, 478] on div "Eiere" at bounding box center [56, 478] width 28 height 15
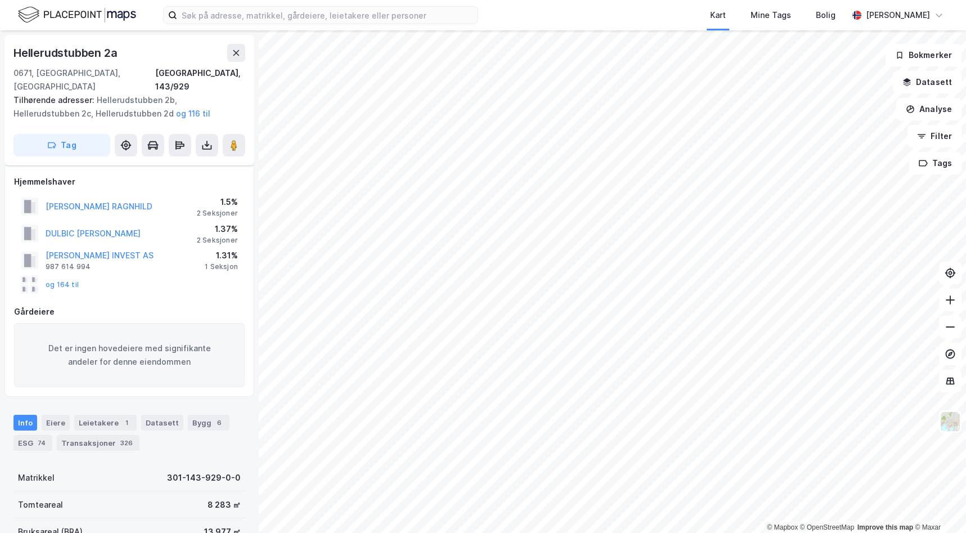
scroll to position [4, 0]
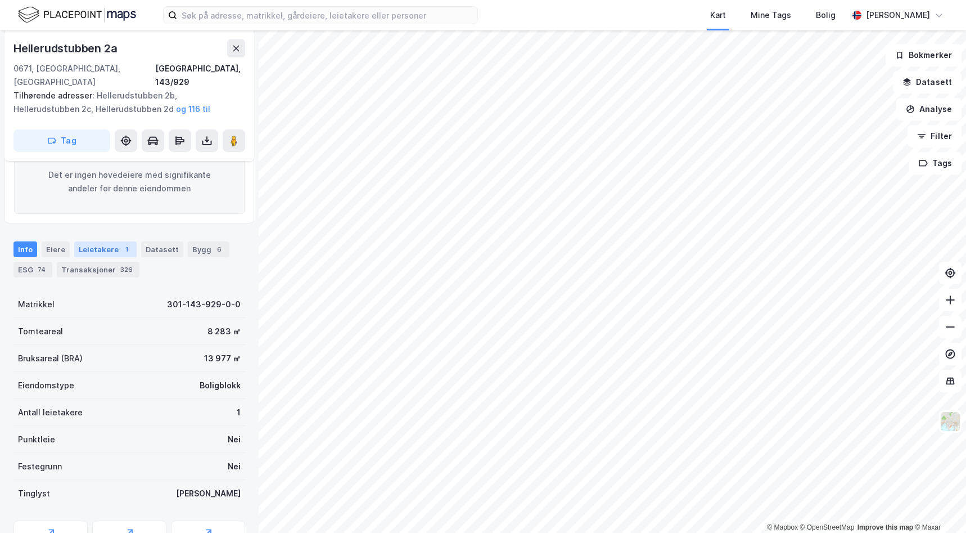
click at [91, 241] on div "Leietakere 1" at bounding box center [105, 249] width 62 height 16
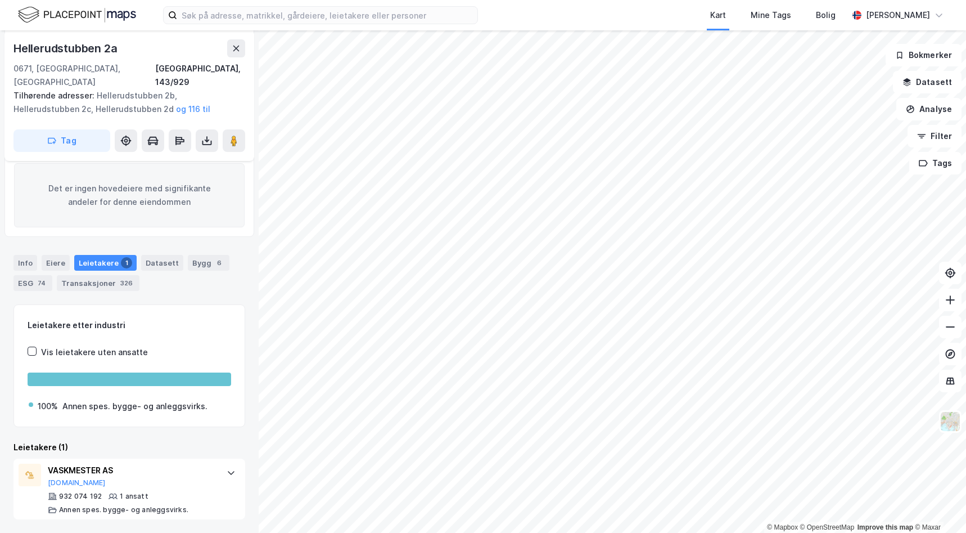
scroll to position [146, 0]
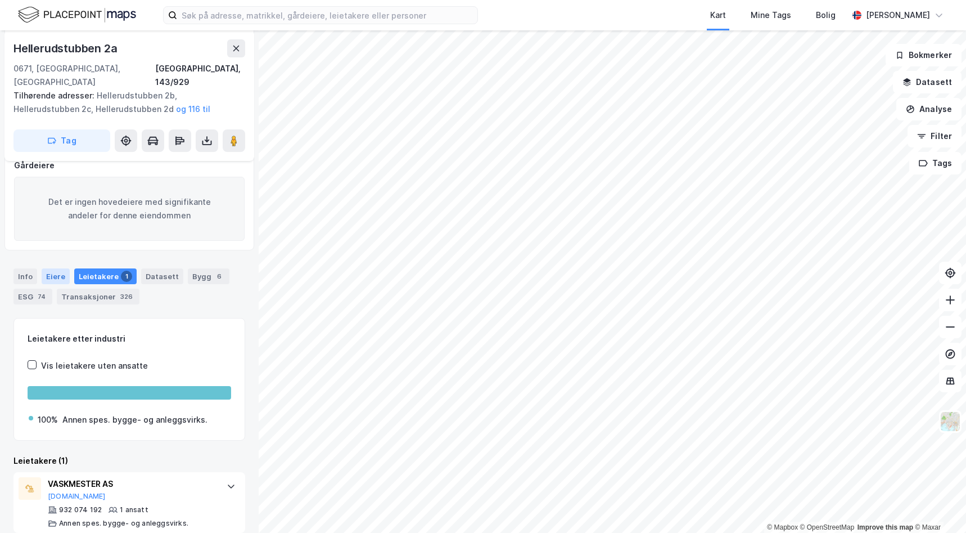
click at [55, 268] on div "Eiere" at bounding box center [56, 276] width 28 height 16
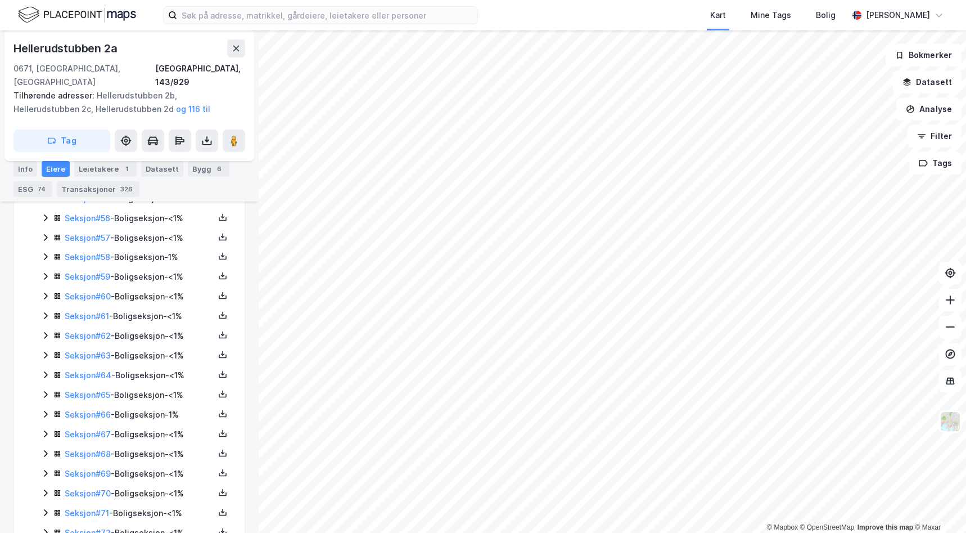
scroll to position [1636, 0]
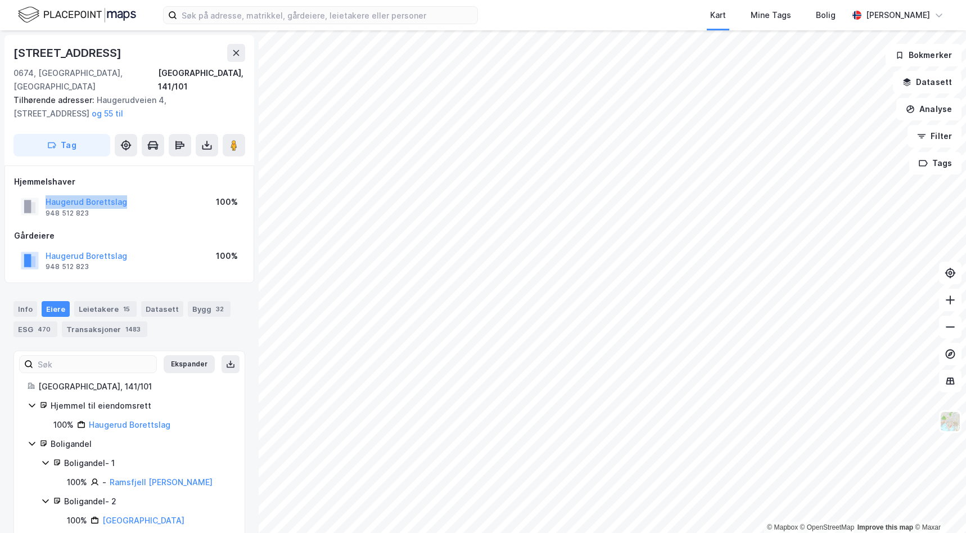
drag, startPoint x: 128, startPoint y: 189, endPoint x: 38, endPoint y: 191, distance: 90.0
click at [38, 193] on div "Haugerud Borettslag 948 512 823 100%" at bounding box center [129, 206] width 231 height 27
drag, startPoint x: 38, startPoint y: 191, endPoint x: 76, endPoint y: 188, distance: 37.8
drag, startPoint x: 247, startPoint y: 430, endPoint x: 227, endPoint y: 418, distance: 23.4
click at [247, 430] on div "[STREET_ADDRESS], 141/101 Tilhørende adresser: [STREET_ADDRESS], [STREET_ADDRES…" at bounding box center [129, 281] width 259 height 502
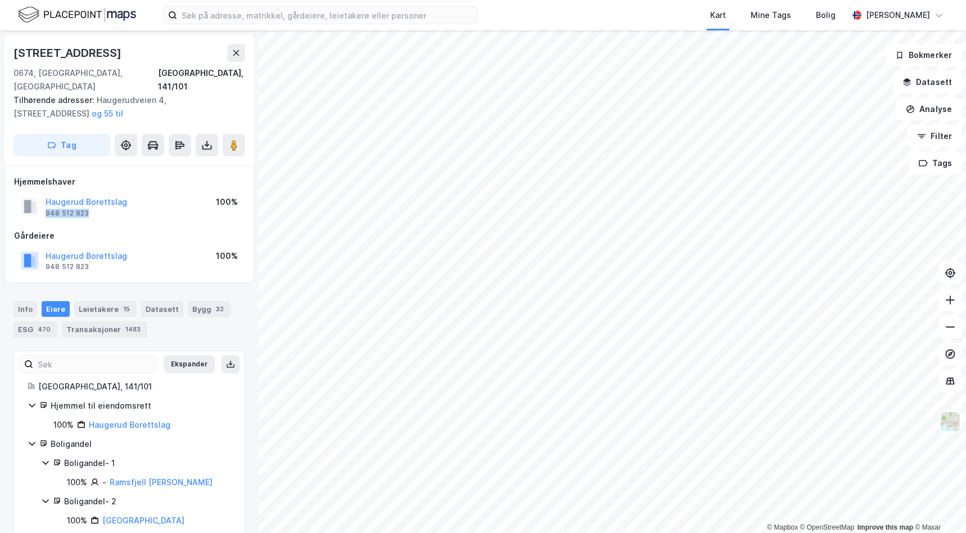
drag, startPoint x: 107, startPoint y: 199, endPoint x: 44, endPoint y: 198, distance: 63.0
click at [44, 198] on div "Haugerud Borettslag 948 512 823" at bounding box center [74, 206] width 106 height 22
drag, startPoint x: 44, startPoint y: 198, endPoint x: 55, endPoint y: 200, distance: 11.5
click at [58, 301] on div "Eiere" at bounding box center [56, 309] width 28 height 16
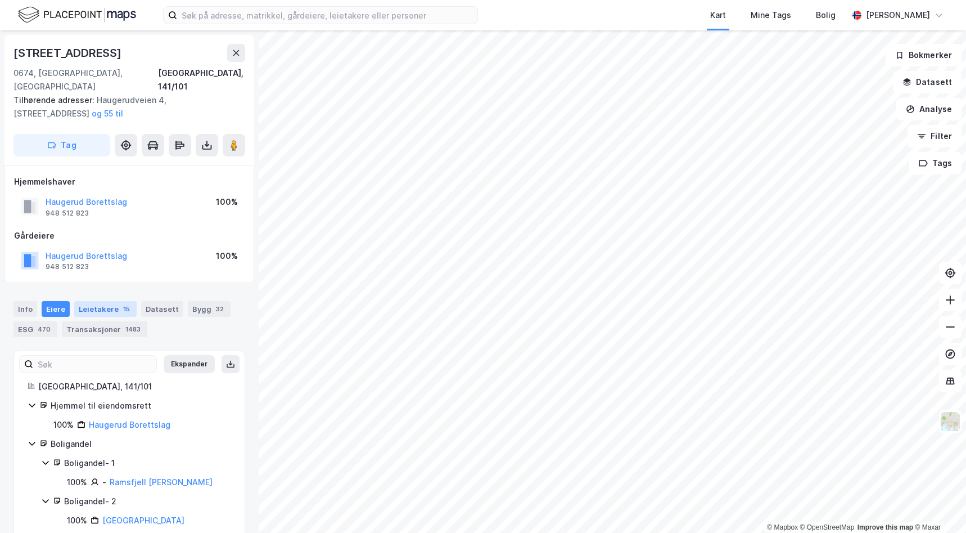
click at [110, 301] on div "Leietakere 15" at bounding box center [105, 309] width 62 height 16
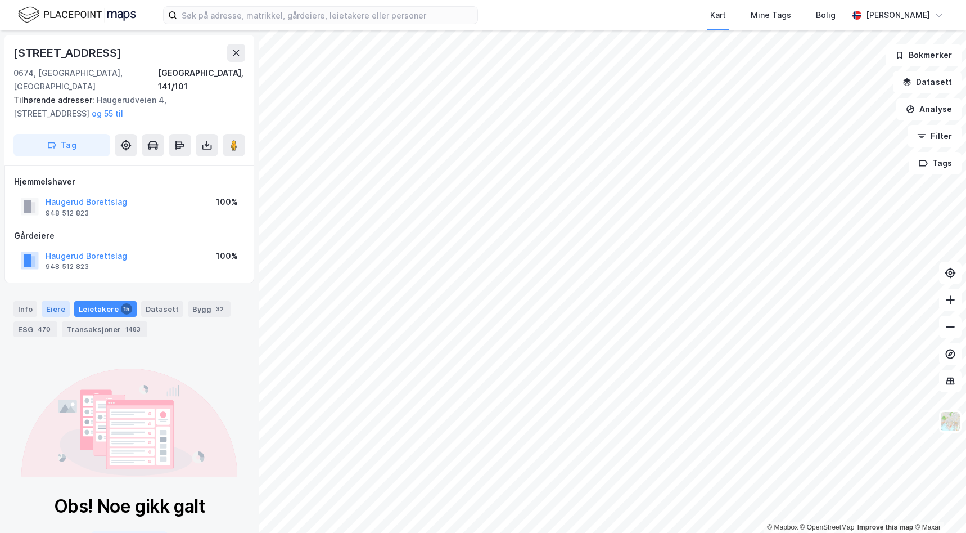
click at [54, 301] on div "Eiere" at bounding box center [56, 309] width 28 height 16
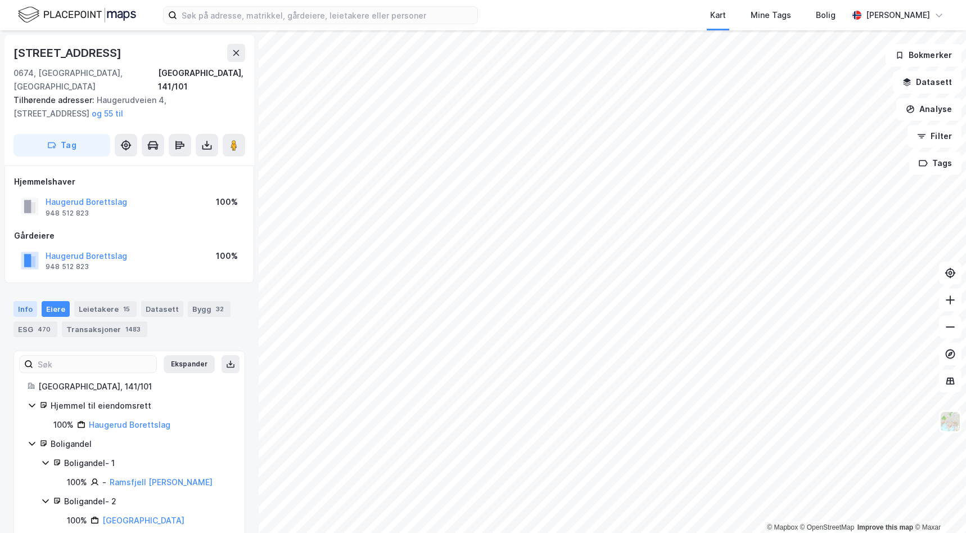
click at [23, 301] on div "Info" at bounding box center [25, 309] width 24 height 16
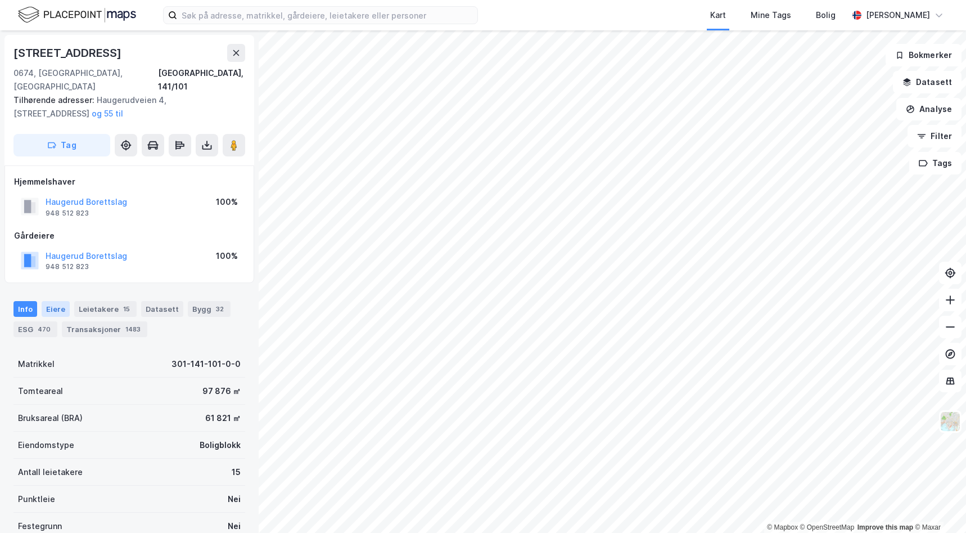
click at [50, 301] on div "Eiere" at bounding box center [56, 309] width 28 height 16
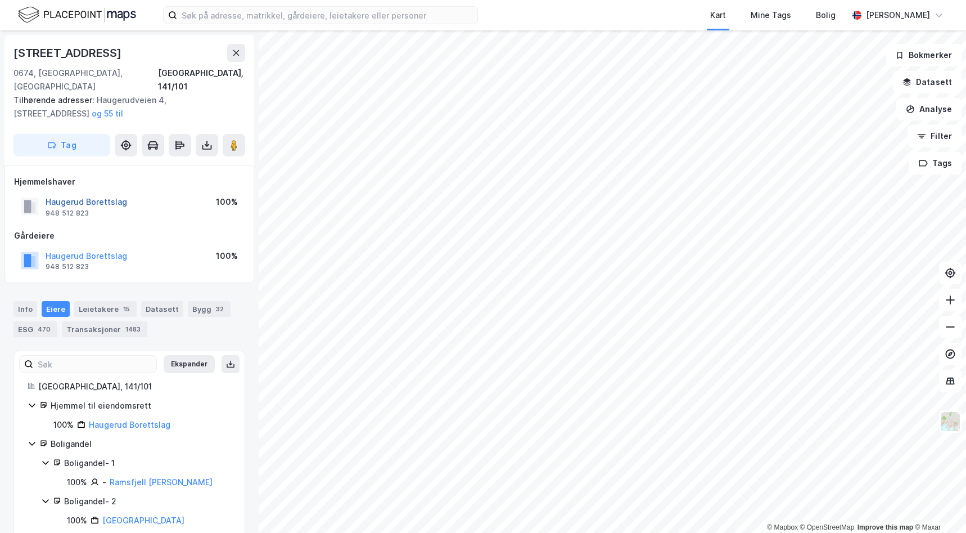
click at [0, 0] on button "Haugerud Borettslag" at bounding box center [0, 0] width 0 height 0
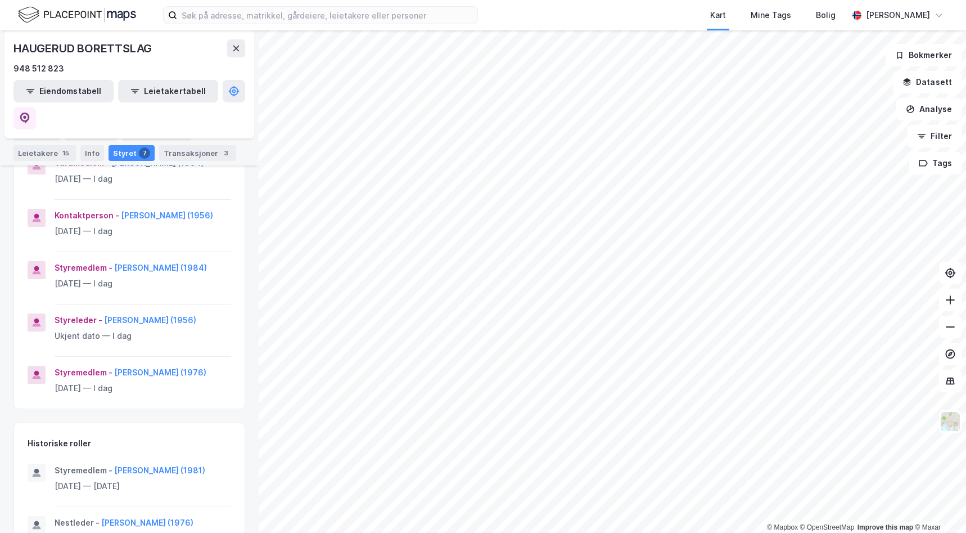
scroll to position [337, 0]
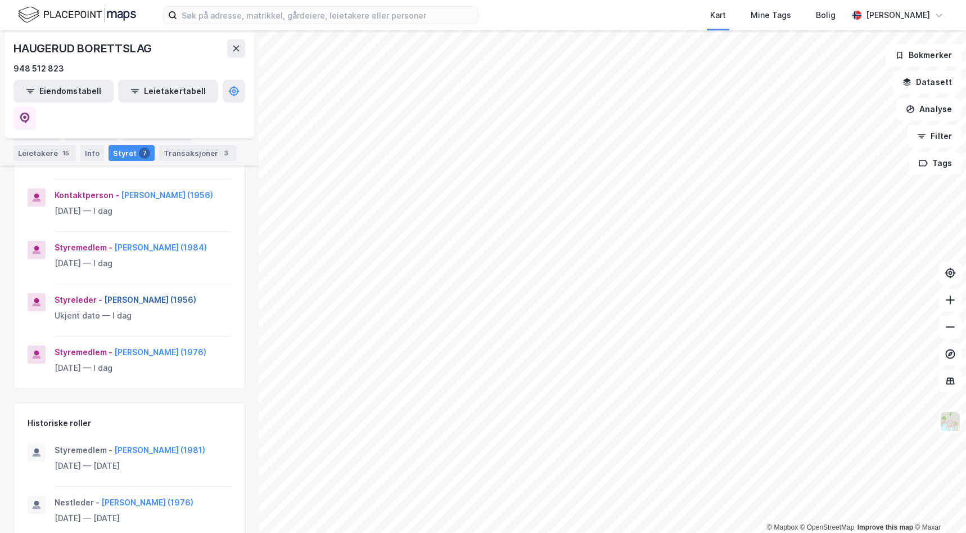
click at [0, 0] on button "[PERSON_NAME] (1956)" at bounding box center [0, 0] width 0 height 0
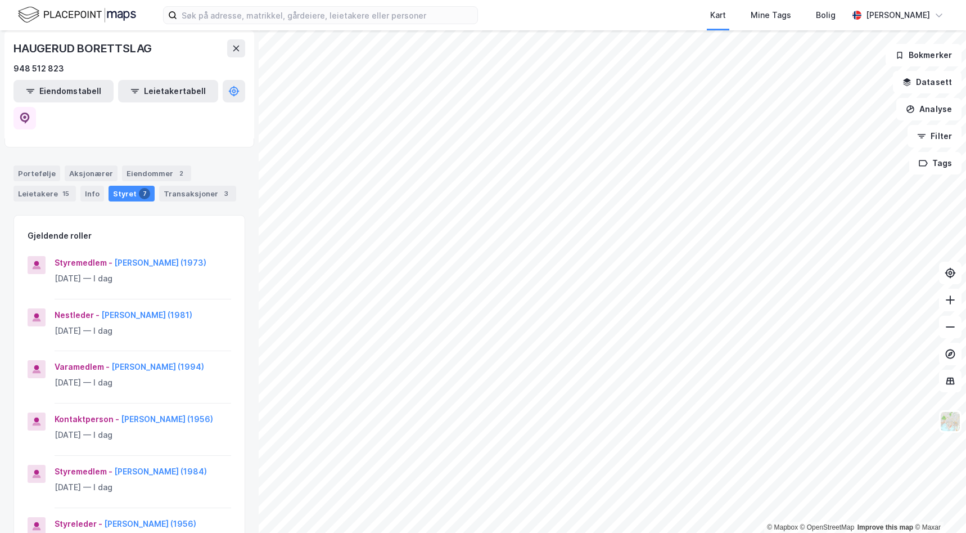
scroll to position [281, 0]
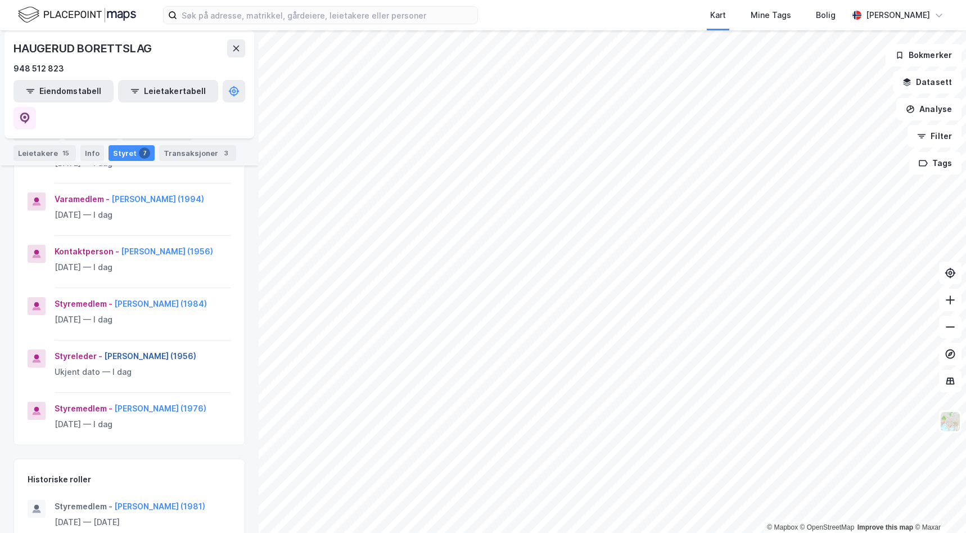
drag, startPoint x: 199, startPoint y: 340, endPoint x: 103, endPoint y: 339, distance: 95.6
click at [103, 349] on div "Styreleder - [PERSON_NAME] (1956)" at bounding box center [143, 355] width 177 height 13
drag, startPoint x: 103, startPoint y: 339, endPoint x: 136, endPoint y: 339, distance: 32.1
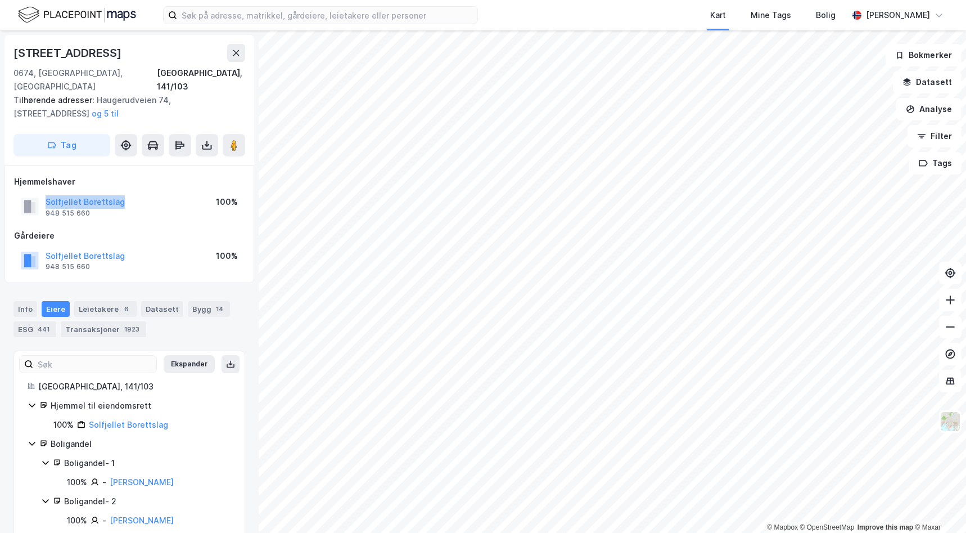
drag, startPoint x: 134, startPoint y: 188, endPoint x: 43, endPoint y: 187, distance: 91.7
click at [43, 193] on div "Solfjellet Borettslag 948 515 660 100%" at bounding box center [129, 206] width 231 height 27
drag, startPoint x: 43, startPoint y: 187, endPoint x: 94, endPoint y: 190, distance: 51.8
click at [245, 434] on div "[STREET_ADDRESS], 141/103 Tilhørende adresser: [STREET_ADDRESS], [STREET_ADDRES…" at bounding box center [129, 281] width 259 height 502
drag, startPoint x: 101, startPoint y: 201, endPoint x: 46, endPoint y: 201, distance: 55.1
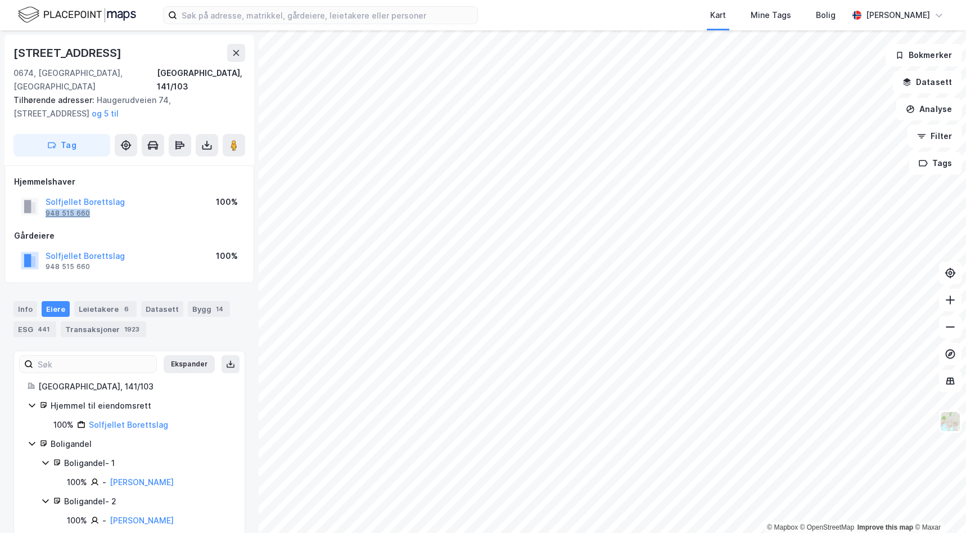
click at [46, 201] on div "Solfjellet Borettslag 948 515 660" at bounding box center [85, 206] width 79 height 22
drag, startPoint x: 46, startPoint y: 201, endPoint x: 61, endPoint y: 199, distance: 14.8
drag, startPoint x: 229, startPoint y: 416, endPoint x: 222, endPoint y: 402, distance: 15.6
click at [0, 0] on button "Solfjellet Borettslag" at bounding box center [0, 0] width 0 height 0
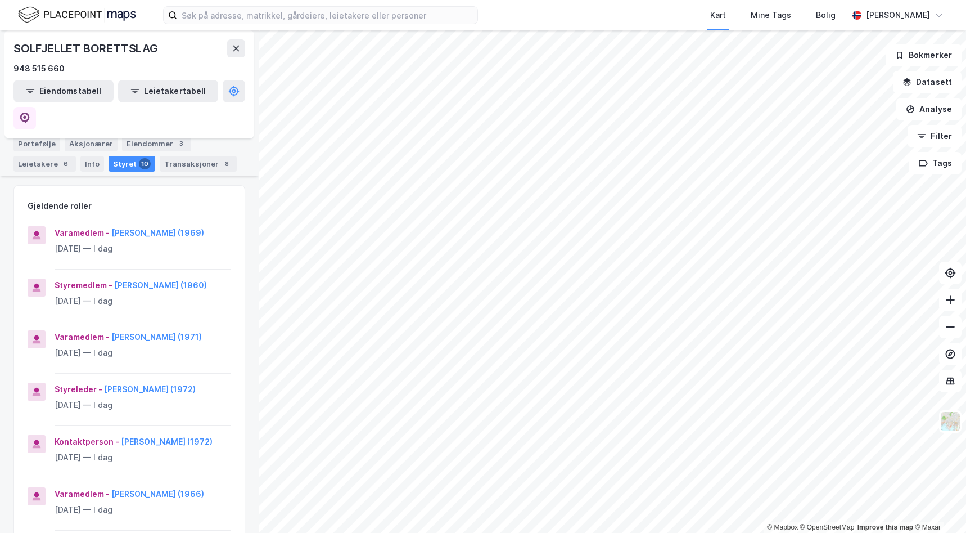
scroll to position [169, 0]
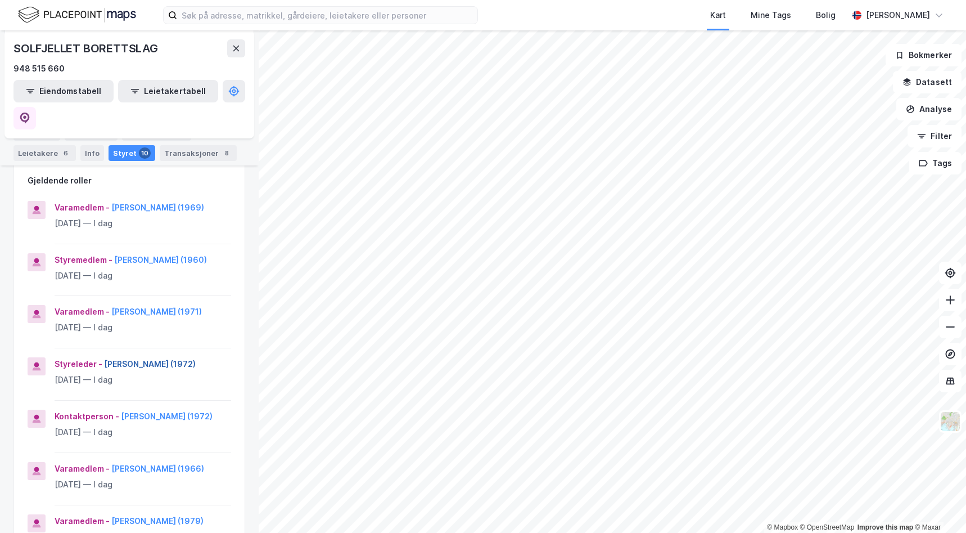
drag, startPoint x: 224, startPoint y: 327, endPoint x: 102, endPoint y: 327, distance: 121.5
click at [102, 357] on div "Styreleder - [PERSON_NAME] (1972) [DATE] — I dag" at bounding box center [129, 378] width 231 height 43
drag, startPoint x: 102, startPoint y: 327, endPoint x: 139, endPoint y: 328, distance: 36.6
click at [247, 422] on div "Haugerudveien 72 Gårdeier Tilbake SOLFJELLET BORETTSLAG 948 515 660 Eiendomstab…" at bounding box center [129, 281] width 259 height 502
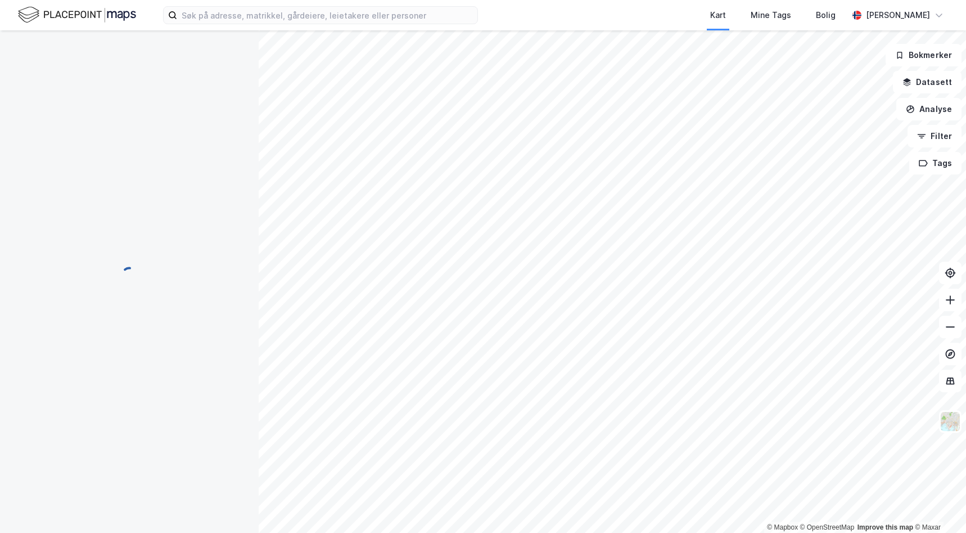
scroll to position [12, 0]
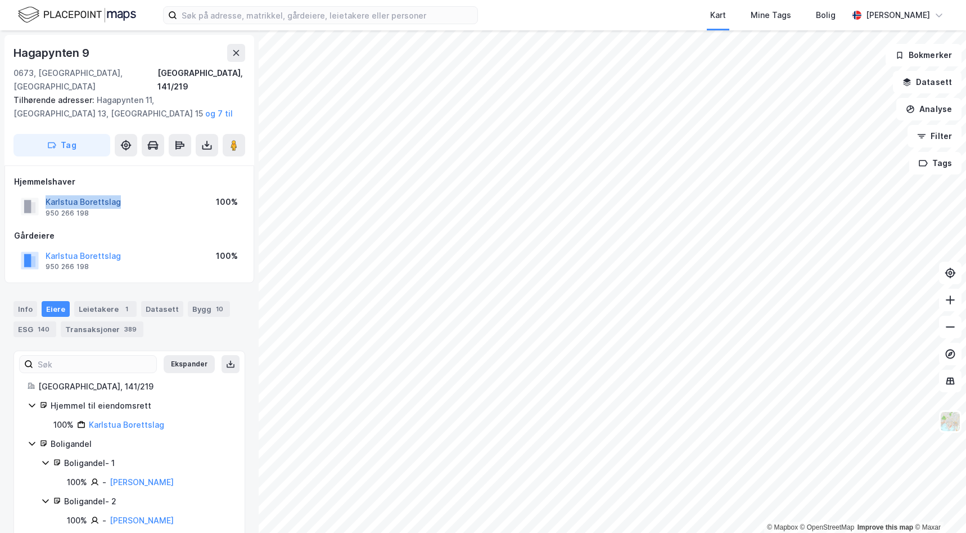
drag, startPoint x: 124, startPoint y: 188, endPoint x: 46, endPoint y: 187, distance: 78.2
click at [46, 193] on div "Karlstua Borettslag 950 266 198 100%" at bounding box center [129, 206] width 231 height 27
drag, startPoint x: 46, startPoint y: 187, endPoint x: 75, endPoint y: 191, distance: 29.4
drag, startPoint x: 103, startPoint y: 198, endPoint x: 46, endPoint y: 199, distance: 57.4
click at [46, 199] on div "Karlstua Borettslag 950 266 198" at bounding box center [83, 206] width 75 height 22
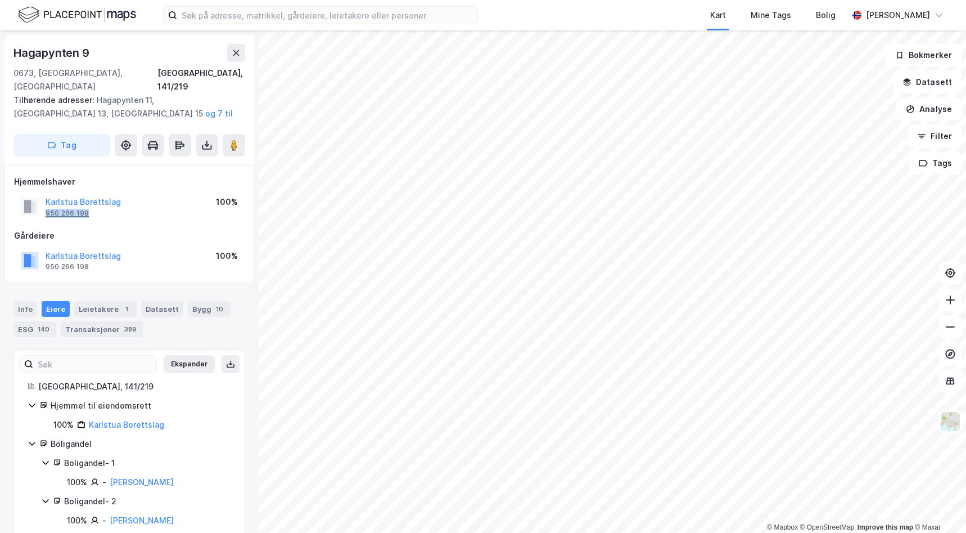
drag, startPoint x: 46, startPoint y: 199, endPoint x: 61, endPoint y: 201, distance: 15.4
click at [0, 0] on button "Karlstua Borettslag" at bounding box center [0, 0] width 0 height 0
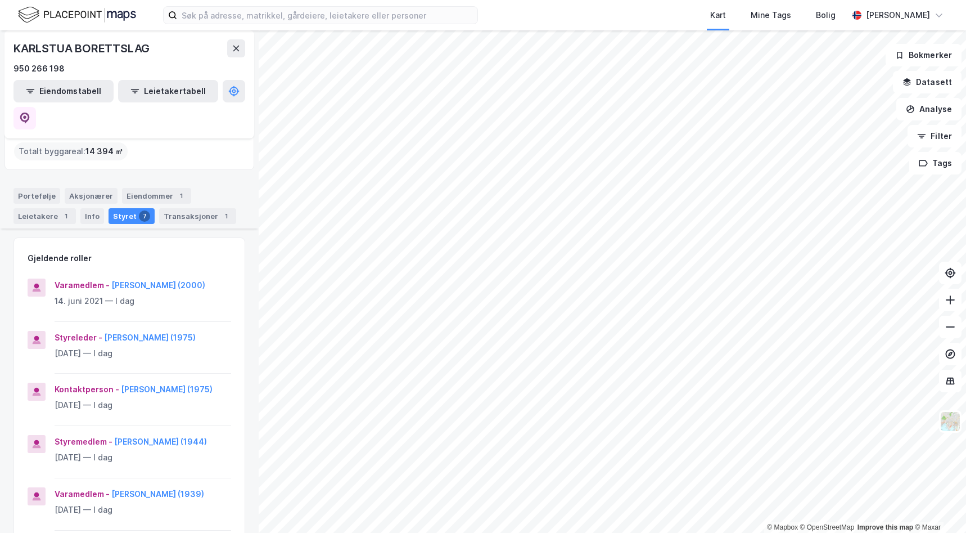
scroll to position [112, 0]
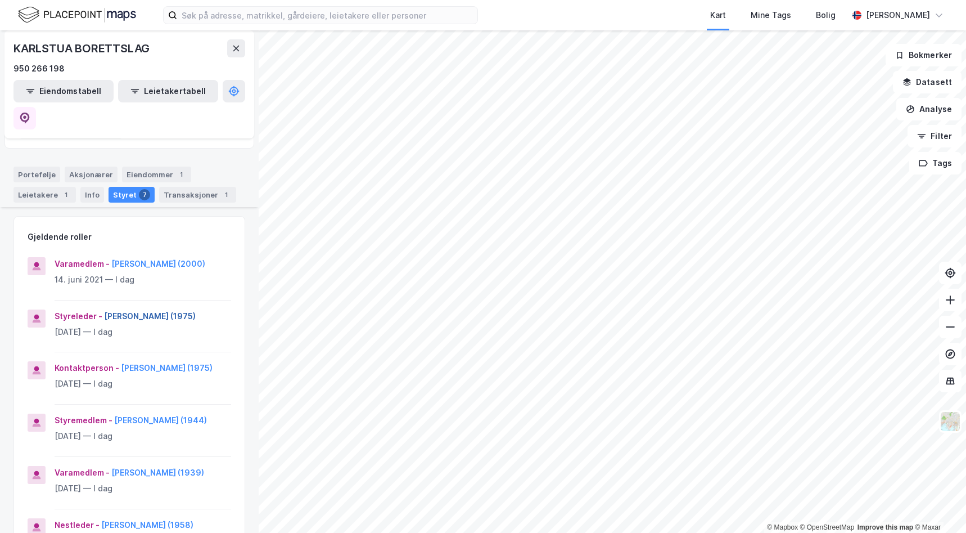
drag, startPoint x: 226, startPoint y: 276, endPoint x: 103, endPoint y: 276, distance: 122.0
click at [103, 309] on div "Styreleder - [PERSON_NAME] (1975) [DATE] — I dag" at bounding box center [129, 330] width 231 height 43
drag, startPoint x: 103, startPoint y: 276, endPoint x: 136, endPoint y: 280, distance: 32.3
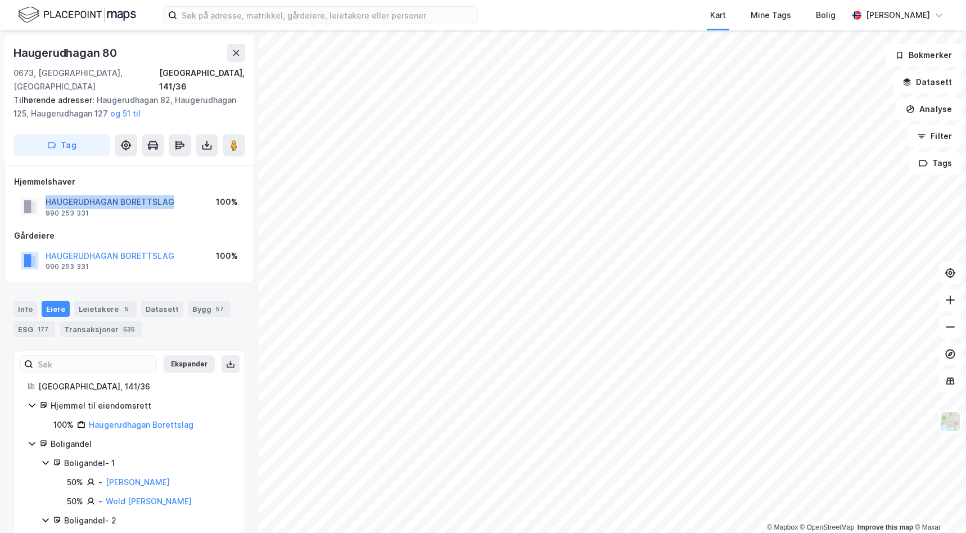
drag, startPoint x: 183, startPoint y: 192, endPoint x: 46, endPoint y: 191, distance: 137.2
click at [46, 193] on div "HAUGERUDHAGAN BORETTSLAG 990 253 331 100%" at bounding box center [129, 206] width 231 height 27
drag, startPoint x: 46, startPoint y: 191, endPoint x: 121, endPoint y: 192, distance: 74.8
drag, startPoint x: 96, startPoint y: 199, endPoint x: 44, endPoint y: 200, distance: 51.7
click at [44, 200] on div "HAUGERUDHAGAN BORETTSLAG 990 253 331" at bounding box center [98, 206] width 154 height 22
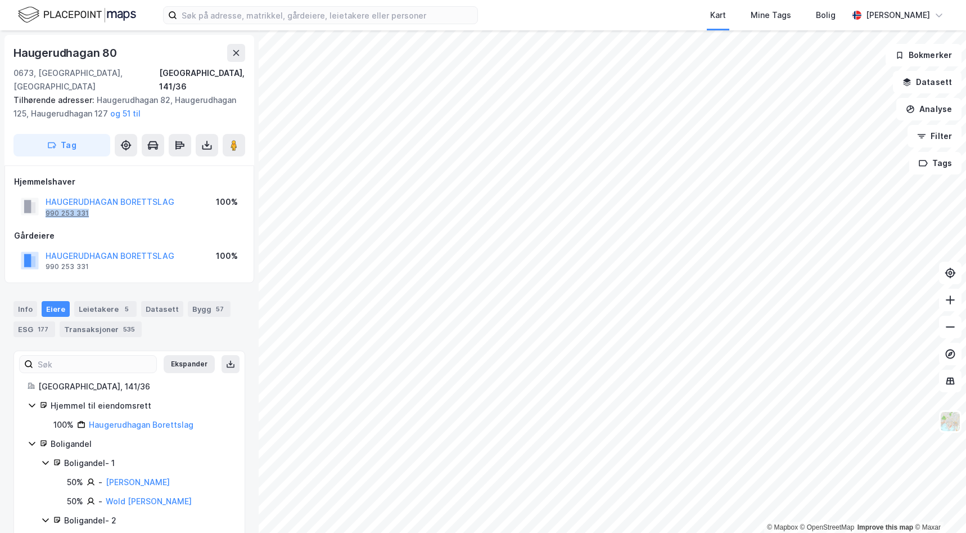
drag, startPoint x: 44, startPoint y: 200, endPoint x: 66, endPoint y: 200, distance: 21.9
click at [0, 0] on button "HAUGERUDHAGAN BORETTSLAG" at bounding box center [0, 0] width 0 height 0
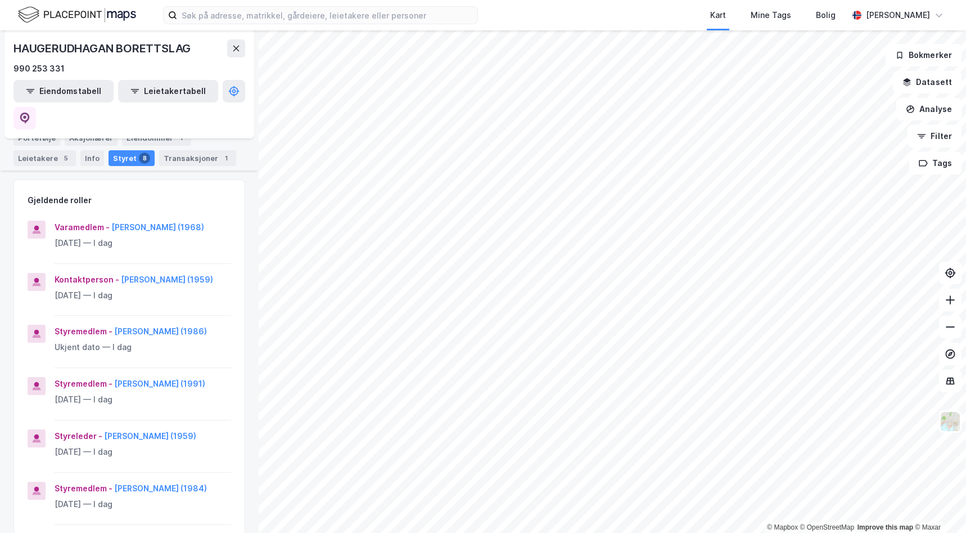
scroll to position [169, 0]
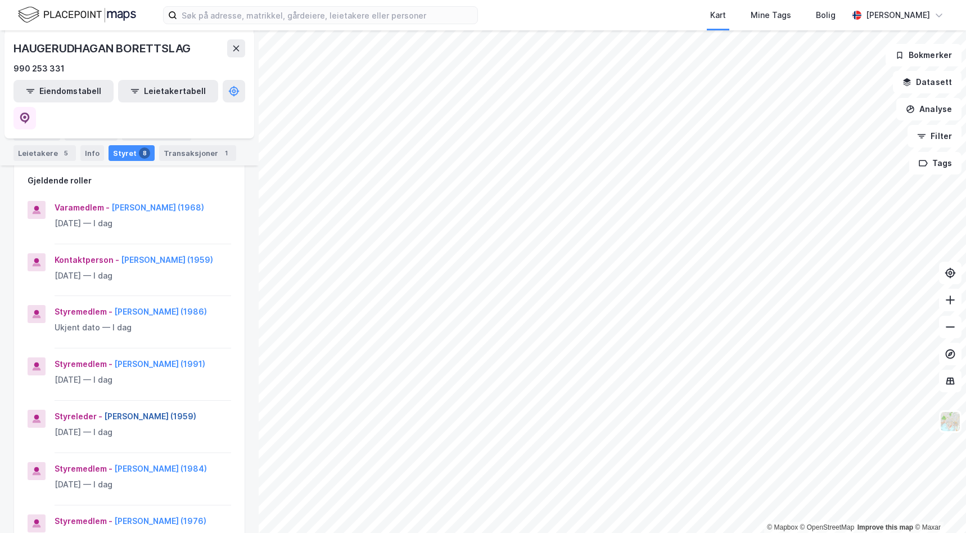
drag, startPoint x: 213, startPoint y: 365, endPoint x: 102, endPoint y: 365, distance: 110.8
click at [102, 409] on div "Styreleder - [PERSON_NAME] (1959)" at bounding box center [143, 415] width 177 height 13
drag, startPoint x: 102, startPoint y: 365, endPoint x: 137, endPoint y: 371, distance: 35.9
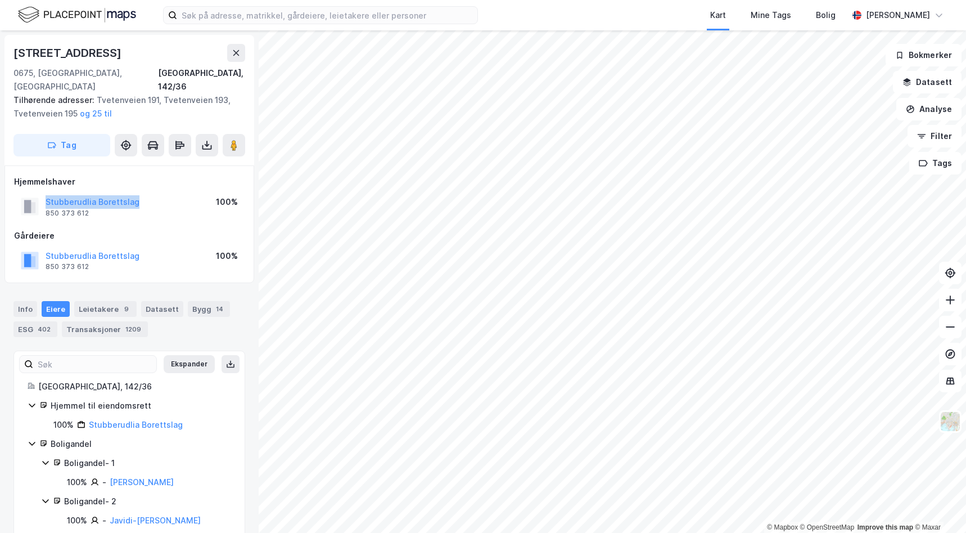
drag, startPoint x: 111, startPoint y: 189, endPoint x: 44, endPoint y: 188, distance: 67.5
click at [44, 193] on div "Stubberudlia Borettslag 850 373 612 100%" at bounding box center [129, 206] width 231 height 27
drag, startPoint x: 44, startPoint y: 188, endPoint x: 83, endPoint y: 190, distance: 39.4
drag, startPoint x: 105, startPoint y: 201, endPoint x: 46, endPoint y: 202, distance: 59.6
click at [46, 202] on div "Stubberudlia Borettslag 850 373 612" at bounding box center [93, 206] width 94 height 22
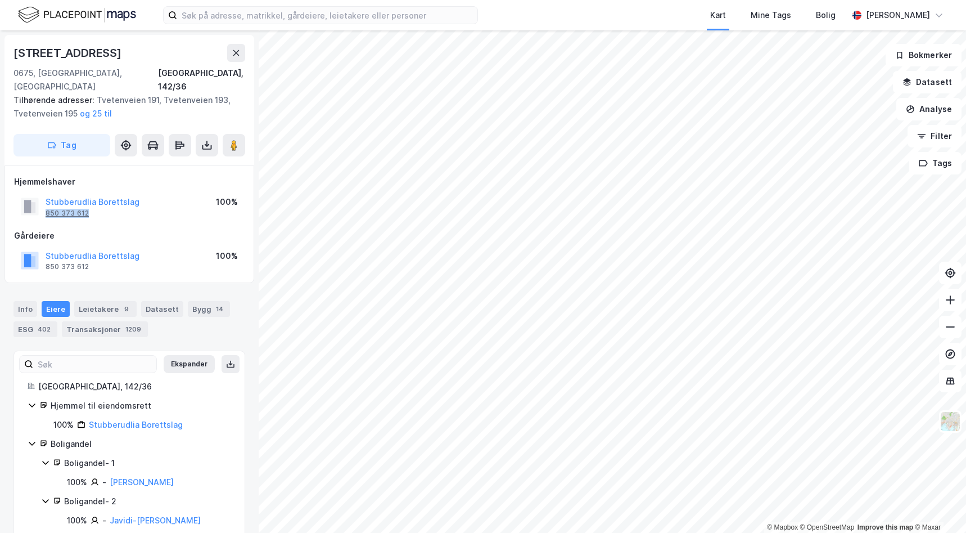
drag, startPoint x: 46, startPoint y: 202, endPoint x: 63, endPoint y: 200, distance: 17.5
click at [0, 0] on button "Stubberudlia Borettslag" at bounding box center [0, 0] width 0 height 0
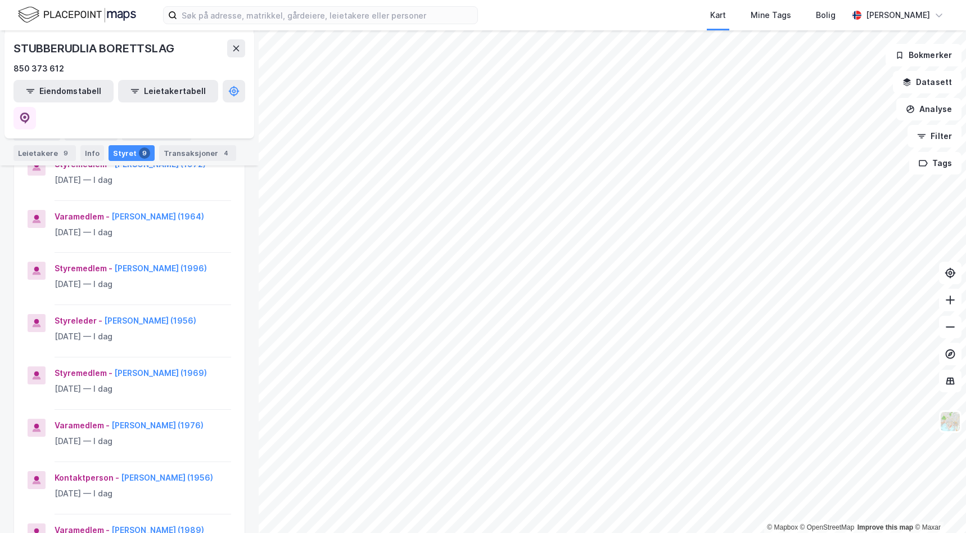
scroll to position [225, 0]
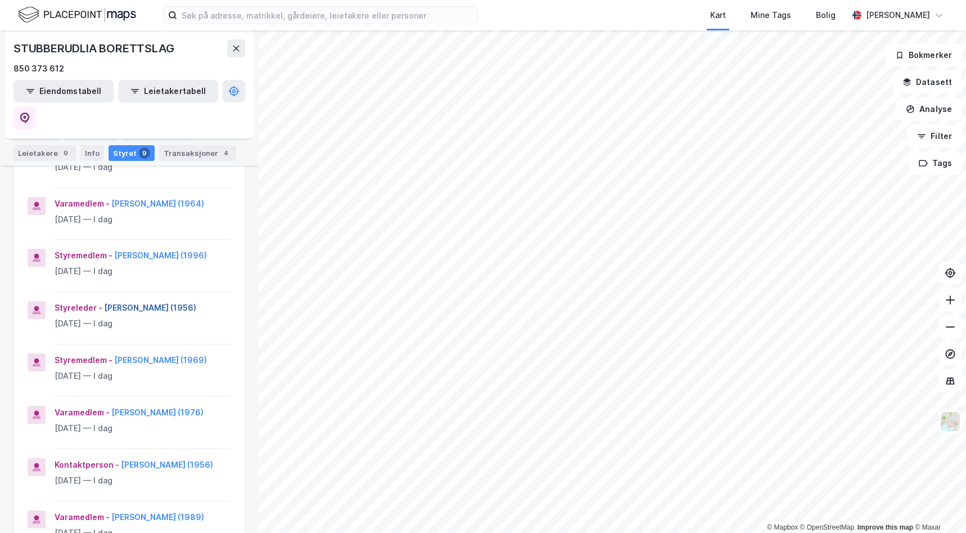
drag, startPoint x: 204, startPoint y: 292, endPoint x: 104, endPoint y: 292, distance: 99.6
click at [104, 301] on div "Styreleder - [PERSON_NAME] (1956)" at bounding box center [143, 307] width 177 height 13
drag, startPoint x: 104, startPoint y: 292, endPoint x: 145, endPoint y: 295, distance: 41.2
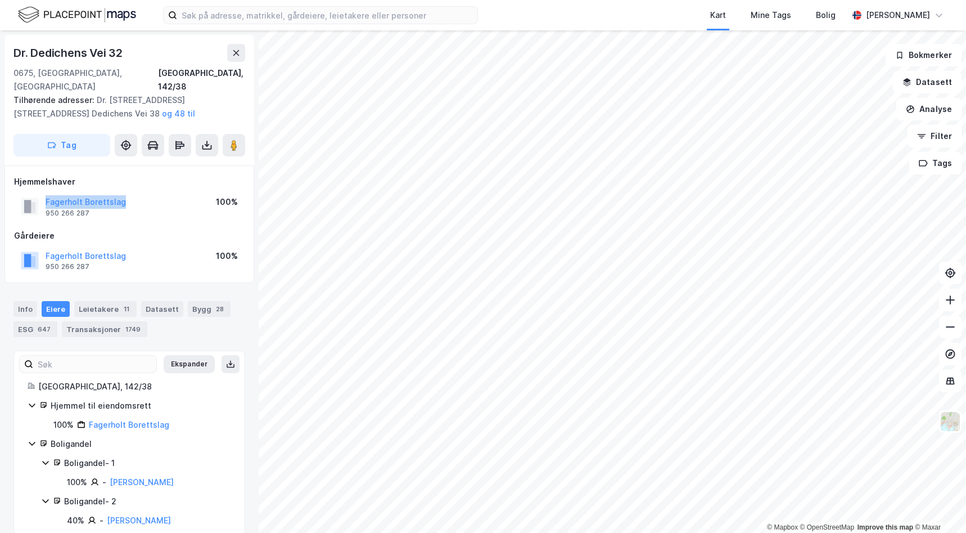
drag, startPoint x: 132, startPoint y: 190, endPoint x: 40, endPoint y: 183, distance: 91.4
click at [40, 193] on div "Fagerholt Borettslag 950 266 287 100%" at bounding box center [129, 206] width 231 height 27
drag, startPoint x: 40, startPoint y: 183, endPoint x: 68, endPoint y: 188, distance: 28.0
drag, startPoint x: 97, startPoint y: 198, endPoint x: 45, endPoint y: 201, distance: 51.9
click at [45, 201] on div "Fagerholt Borettslag 950 266 287" at bounding box center [73, 206] width 105 height 22
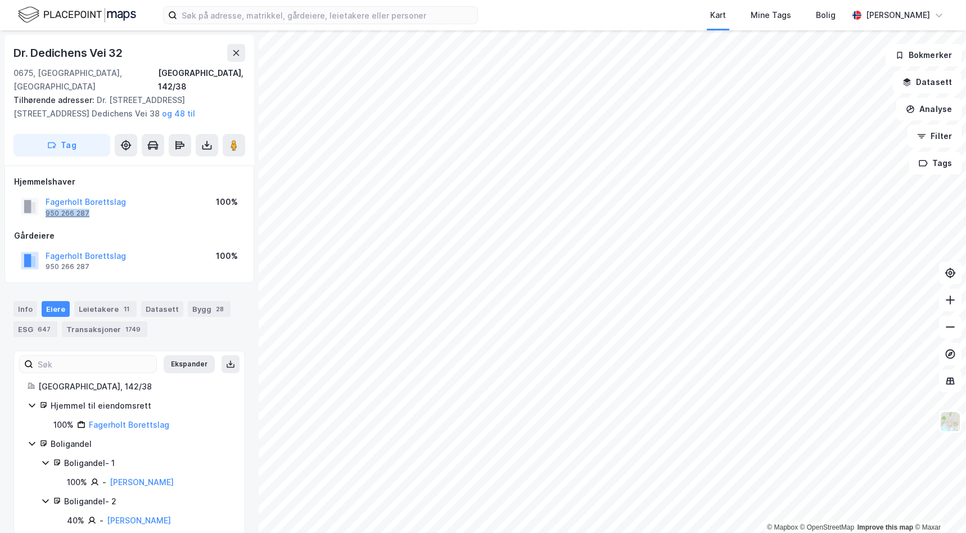
drag, startPoint x: 45, startPoint y: 201, endPoint x: 57, endPoint y: 200, distance: 11.9
click at [0, 0] on button "Fagerholt Borettslag" at bounding box center [0, 0] width 0 height 0
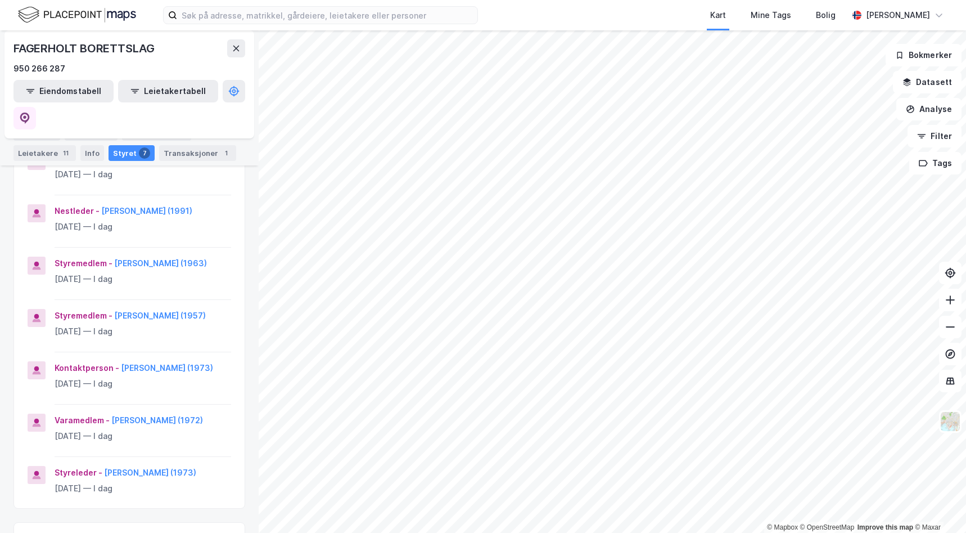
scroll to position [394, 0]
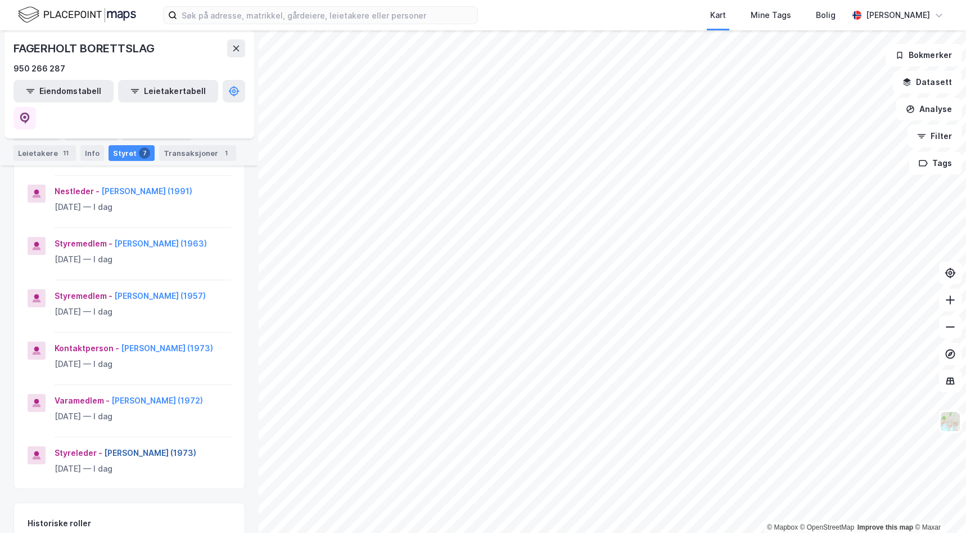
drag, startPoint x: 214, startPoint y: 463, endPoint x: 103, endPoint y: 461, distance: 111.4
click at [103, 460] on div "Styreleder - [PERSON_NAME] (1973)" at bounding box center [143, 452] width 177 height 13
drag, startPoint x: 103, startPoint y: 461, endPoint x: 120, endPoint y: 462, distance: 16.9
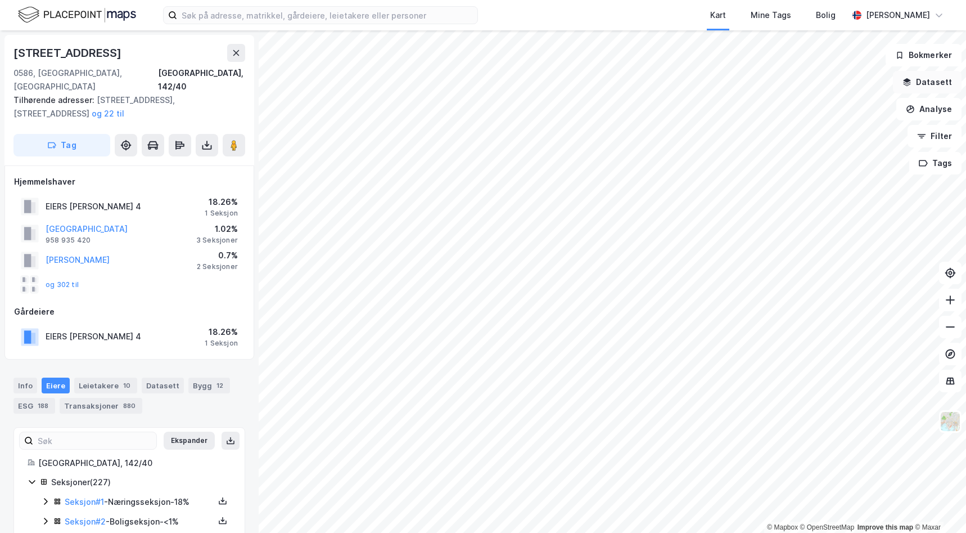
click at [907, 85] on div "© Mapbox © OpenStreetMap Improve this map © [PERSON_NAME][STREET_ADDRESS], 142/…" at bounding box center [483, 281] width 966 height 502
click at [257, 15] on input at bounding box center [327, 15] width 300 height 17
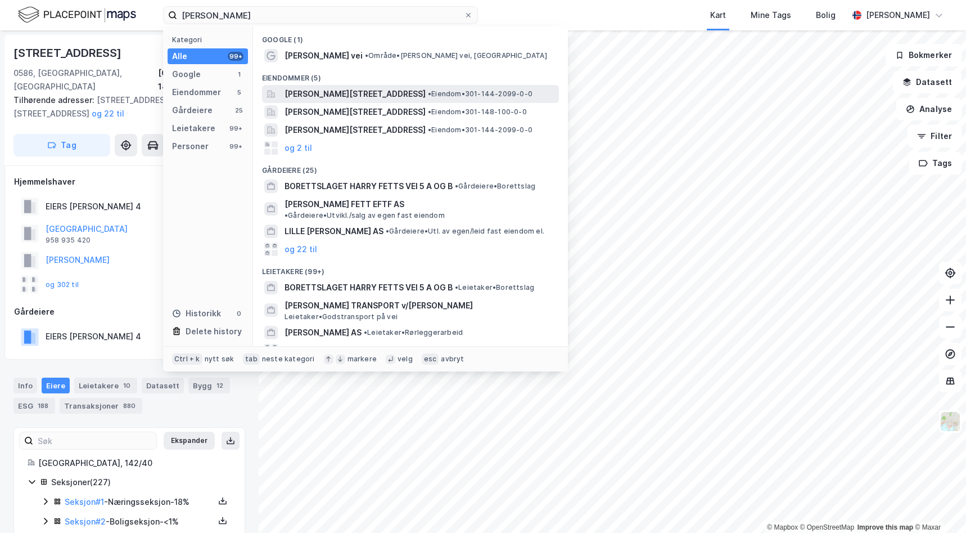
click at [321, 96] on span "[PERSON_NAME][STREET_ADDRESS]" at bounding box center [355, 93] width 141 height 13
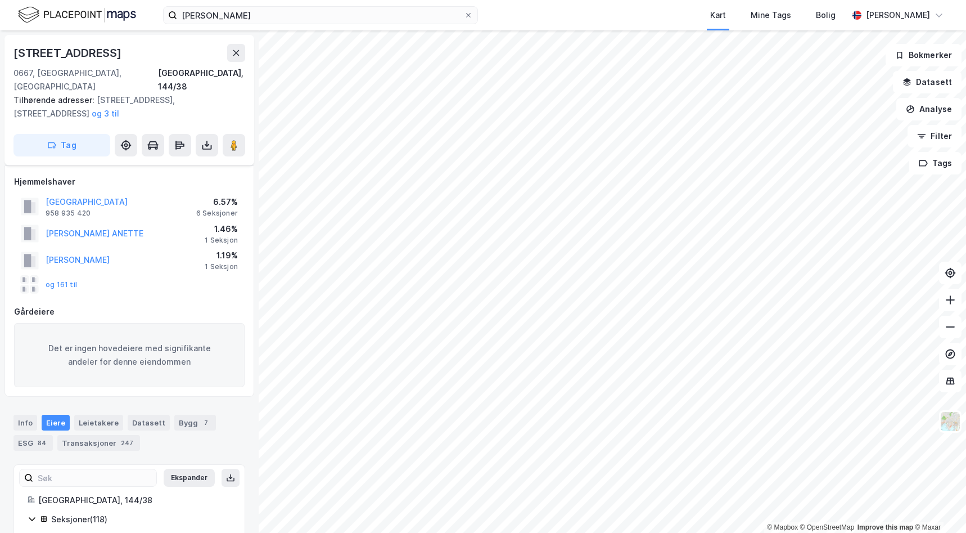
scroll to position [12, 0]
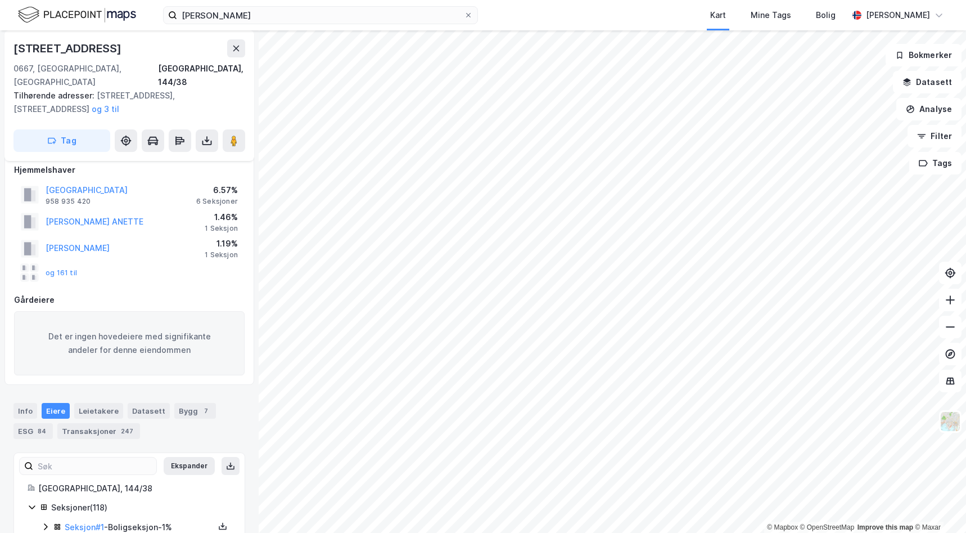
drag, startPoint x: 114, startPoint y: 49, endPoint x: -10, endPoint y: 49, distance: 124.3
click at [0, 49] on html "[PERSON_NAME] fetts Kart Mine Tags [PERSON_NAME] © Mapbox © OpenStreetMap Impro…" at bounding box center [483, 266] width 966 height 533
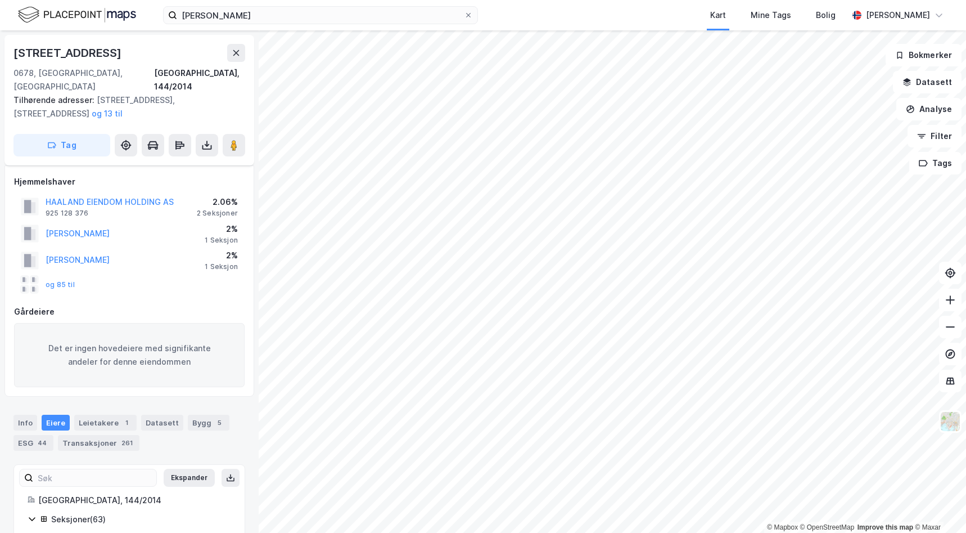
scroll to position [12, 0]
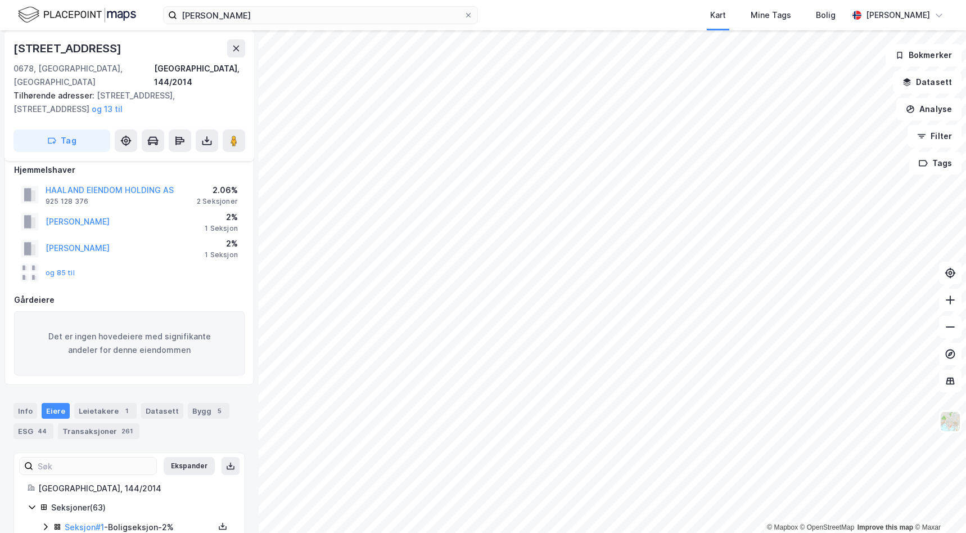
click at [571, 0] on html "harry fetts Kart Mine Tags [PERSON_NAME] © Mapbox © OpenStreetMap Improve this …" at bounding box center [483, 266] width 966 height 533
click at [673, 532] on html "harry fetts Kart Mine Tags [PERSON_NAME] © Mapbox © OpenStreetMap Improve this …" at bounding box center [483, 266] width 966 height 533
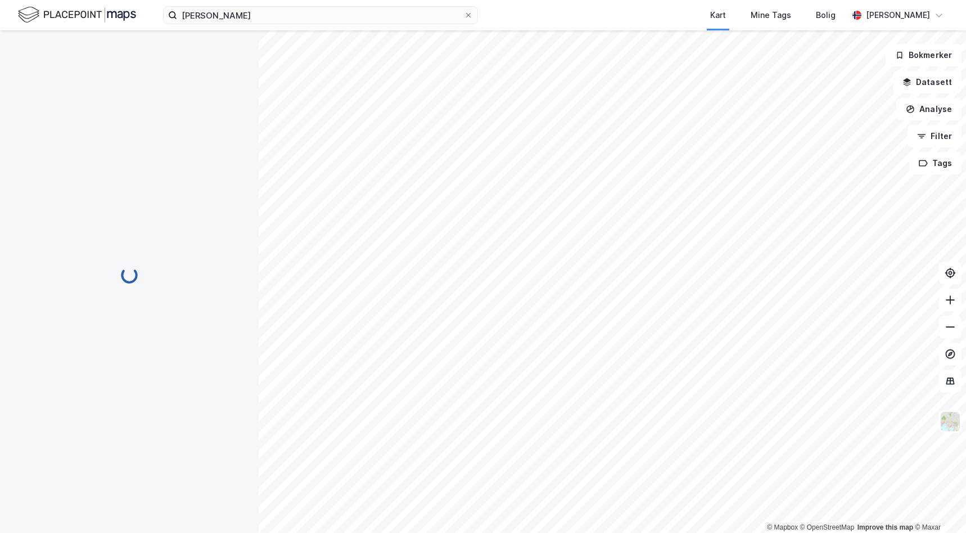
scroll to position [12, 0]
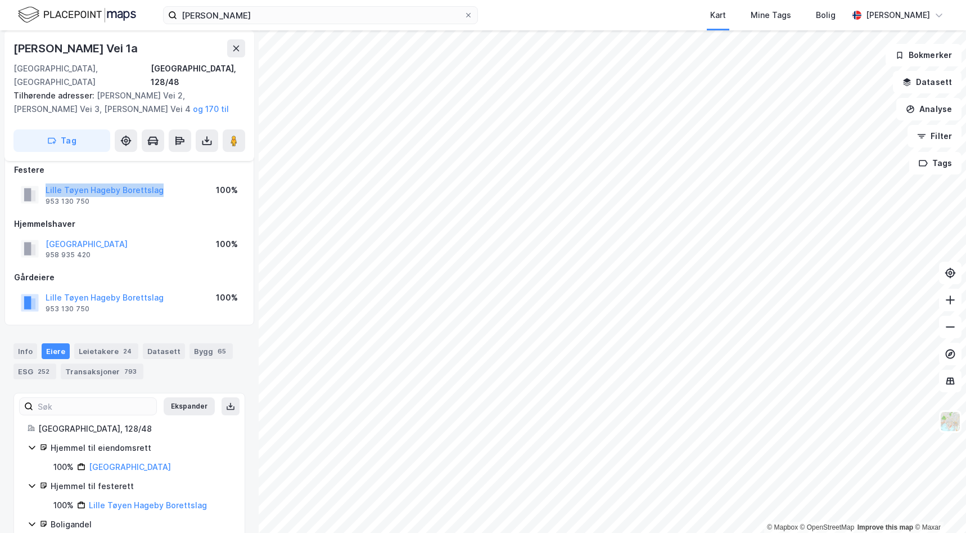
drag, startPoint x: 151, startPoint y: 177, endPoint x: 44, endPoint y: 174, distance: 107.5
click at [44, 181] on div "Lille Tøyen Hageby Borettslag 953 130 750 100%" at bounding box center [129, 194] width 231 height 27
drag, startPoint x: 44, startPoint y: 174, endPoint x: 73, endPoint y: 176, distance: 28.8
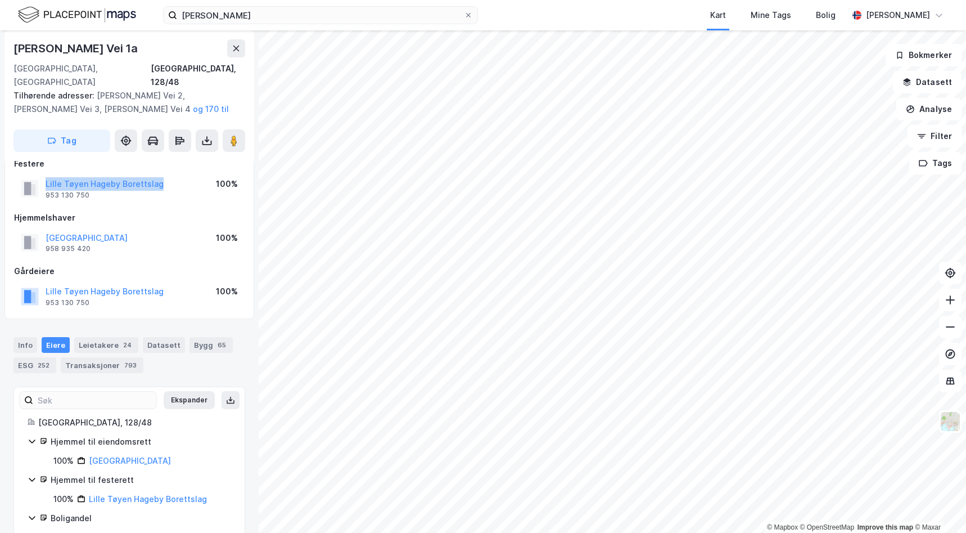
scroll to position [0, 0]
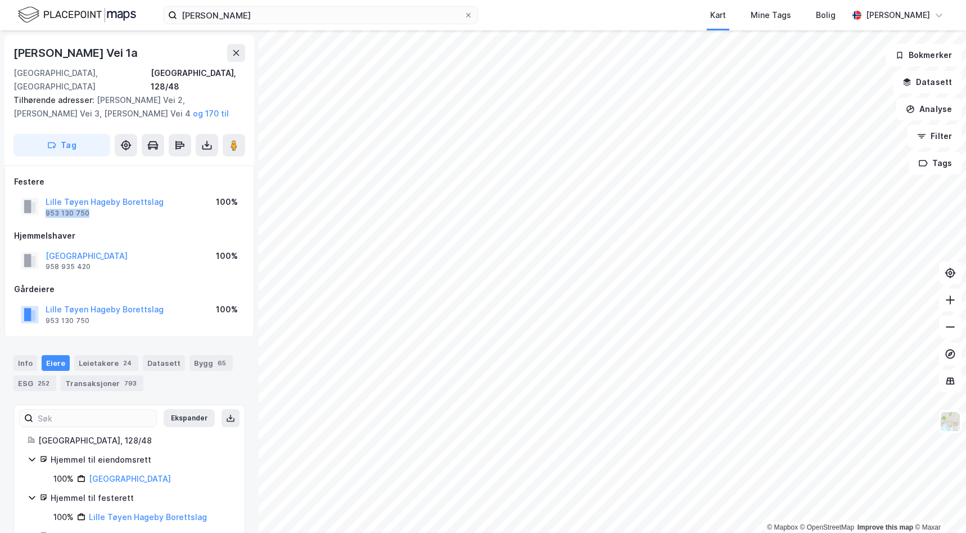
drag, startPoint x: 107, startPoint y: 199, endPoint x: 45, endPoint y: 202, distance: 62.5
click at [45, 202] on div "Lille Tøyen Hageby Borettslag 953 130 750" at bounding box center [92, 206] width 143 height 22
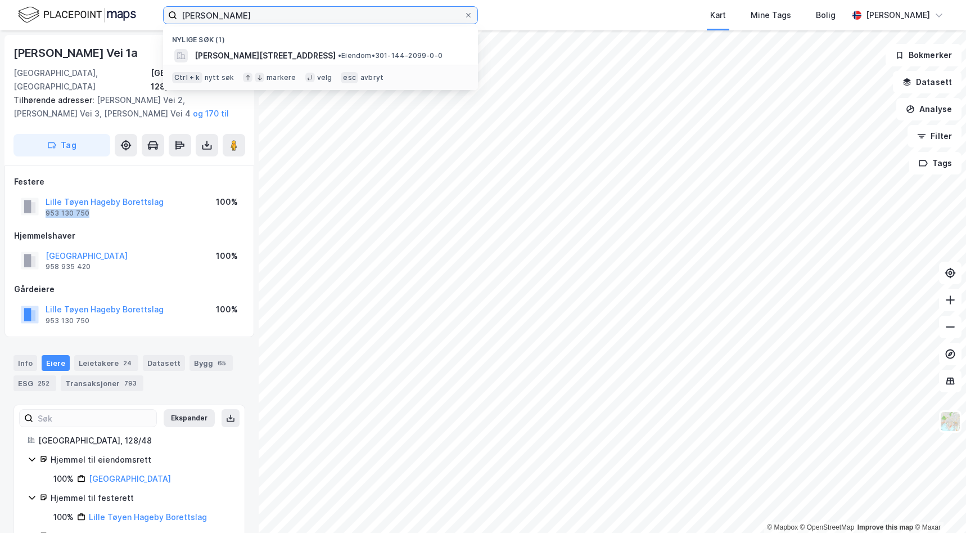
click at [228, 18] on input "[PERSON_NAME]" at bounding box center [320, 15] width 287 height 17
drag, startPoint x: 227, startPoint y: 18, endPoint x: 141, endPoint y: 14, distance: 86.7
click at [141, 14] on div "[PERSON_NAME] søk (1) Harry [STREET_ADDRESS] • Eiendom • 301-144-2099-0-0 Ctrl …" at bounding box center [483, 15] width 966 height 30
paste input "Lohøgda Borettslag"
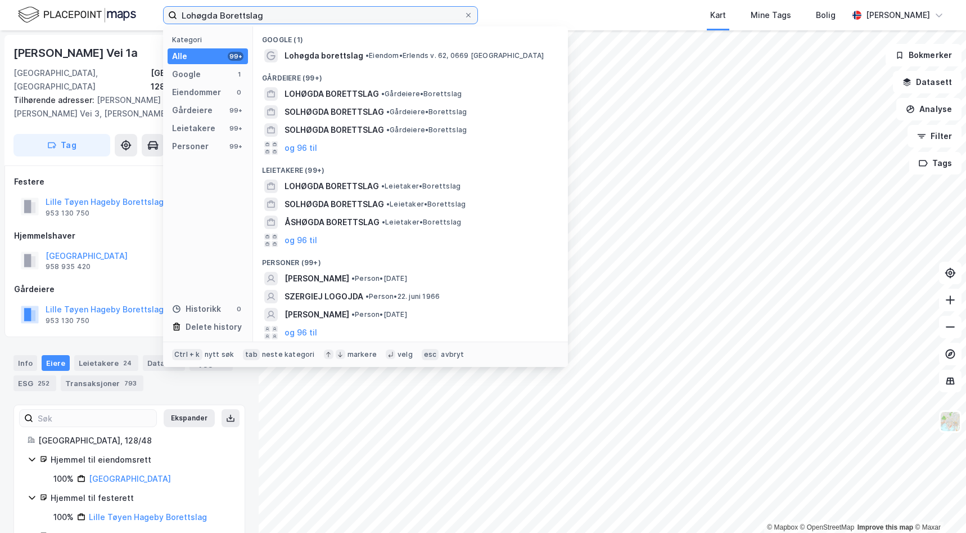
type input "Lohøgda Borettslag"
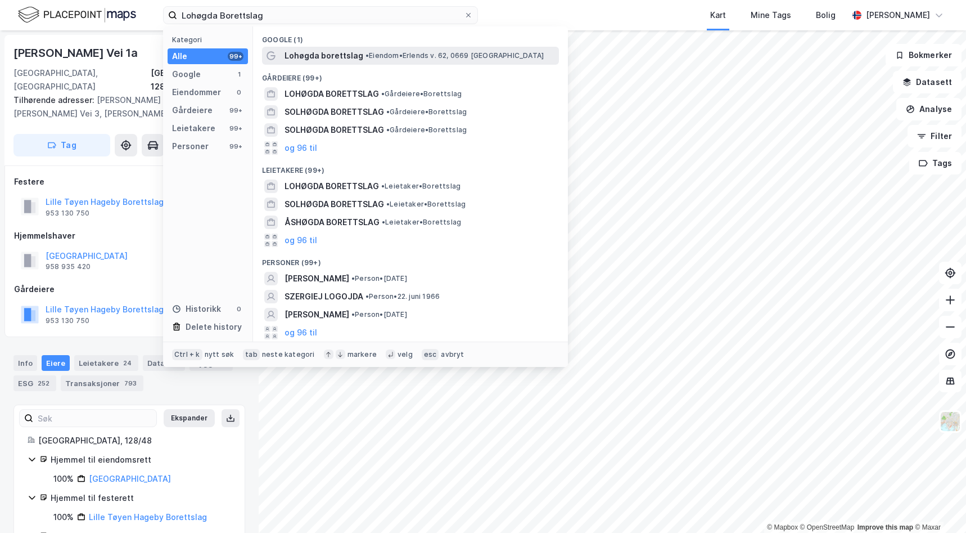
click at [319, 56] on span "Lohøgda borettslag" at bounding box center [324, 55] width 79 height 13
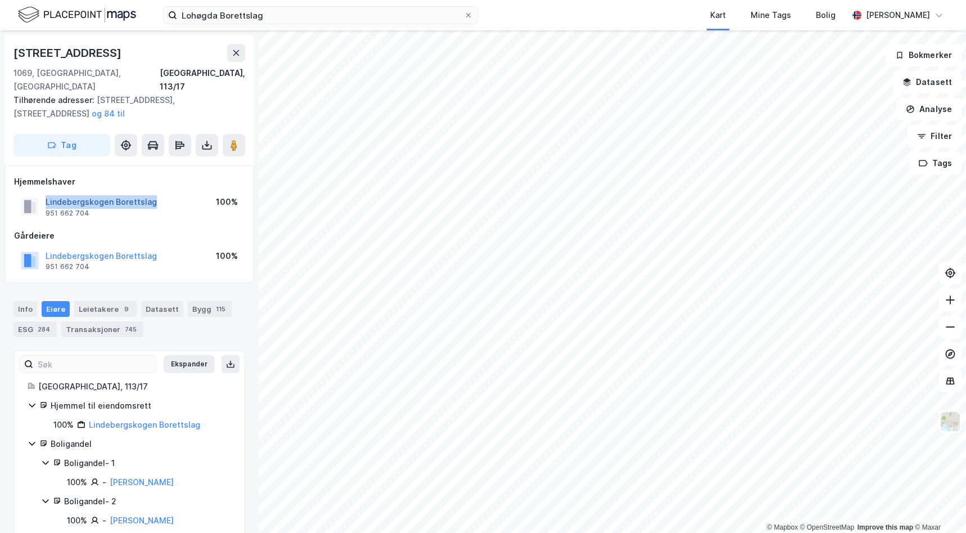
drag, startPoint x: 160, startPoint y: 188, endPoint x: 46, endPoint y: 191, distance: 113.6
click at [46, 193] on div "Lindebergskogen Borettslag 951 662 704 100%" at bounding box center [129, 206] width 231 height 27
drag, startPoint x: 46, startPoint y: 191, endPoint x: 96, endPoint y: 187, distance: 49.6
click at [246, 525] on div "[STREET_ADDRESS], 113/17 Tilhørende adresser: [STREET_ADDRESS], [STREET_ADDRESS…" at bounding box center [129, 281] width 259 height 502
drag, startPoint x: 92, startPoint y: 199, endPoint x: 46, endPoint y: 196, distance: 46.2
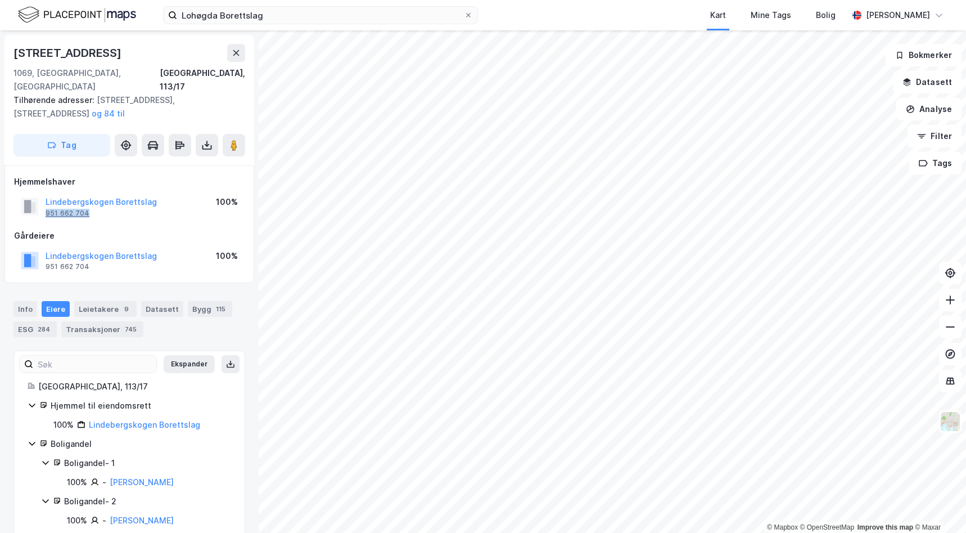
click at [46, 196] on div "Lindebergskogen Borettslag 951 662 704" at bounding box center [101, 206] width 111 height 22
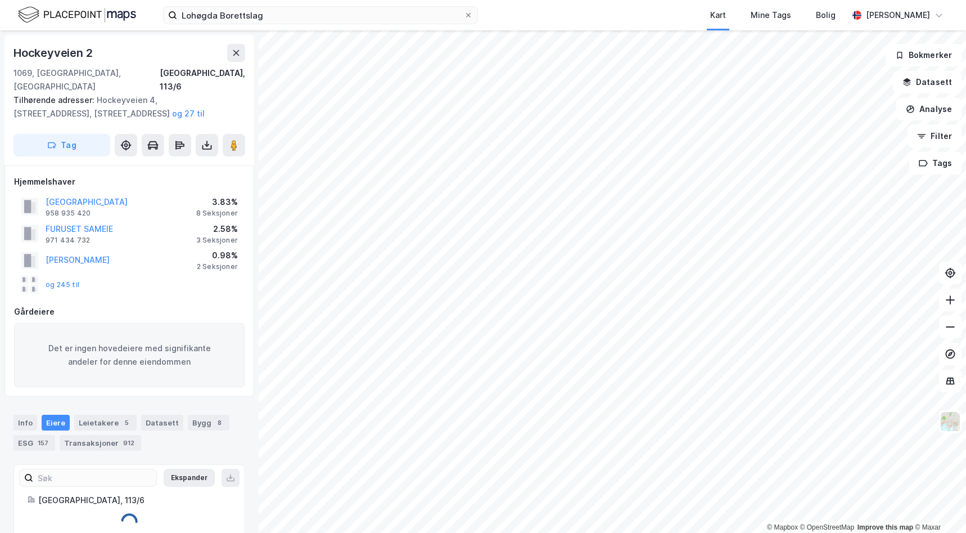
scroll to position [1, 0]
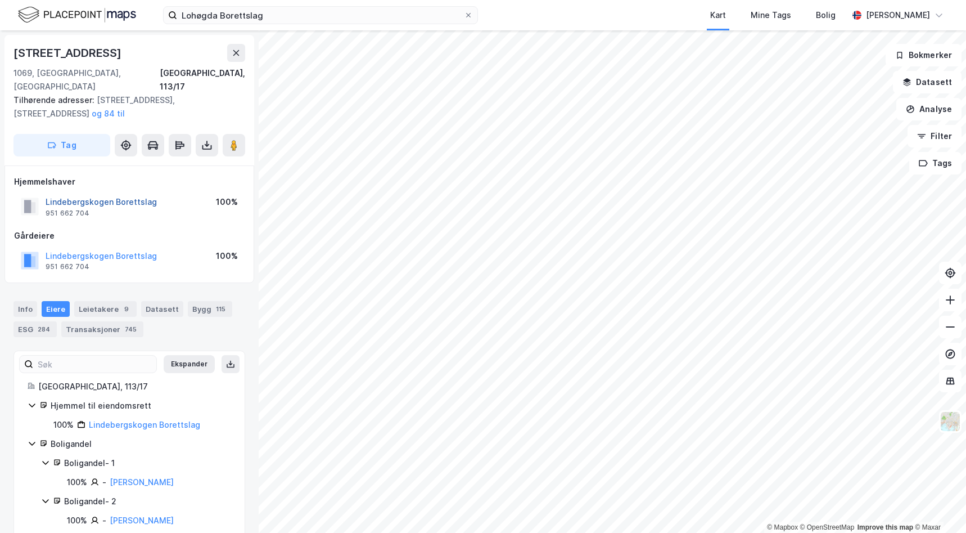
scroll to position [1, 0]
click at [0, 0] on button "Lindebergskogen Borettslag" at bounding box center [0, 0] width 0 height 0
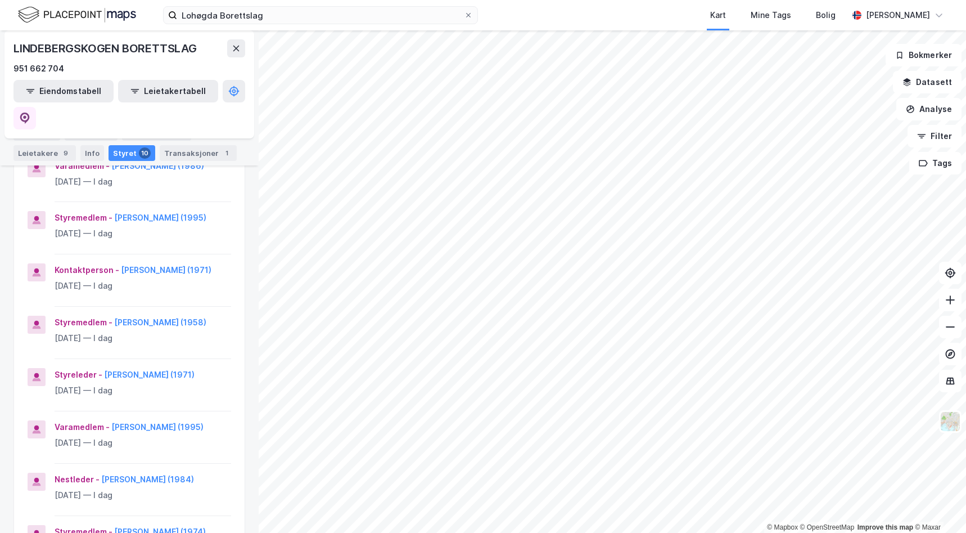
scroll to position [281, 0]
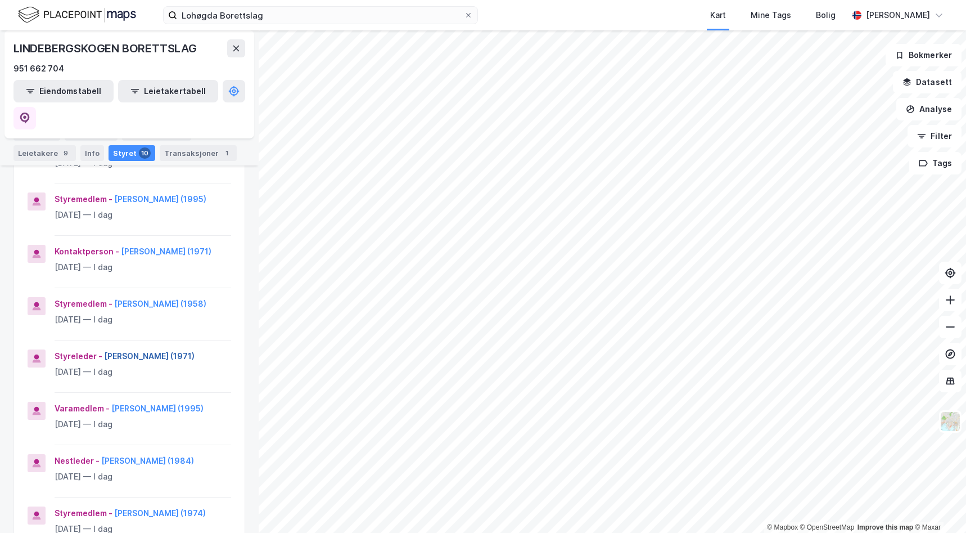
drag, startPoint x: 191, startPoint y: 303, endPoint x: 102, endPoint y: 303, distance: 89.4
click at [102, 349] on div "Styreleder - [PERSON_NAME] (1971)" at bounding box center [143, 355] width 177 height 13
drag, startPoint x: 102, startPoint y: 303, endPoint x: 127, endPoint y: 308, distance: 25.8
